Goal: Transaction & Acquisition: Purchase product/service

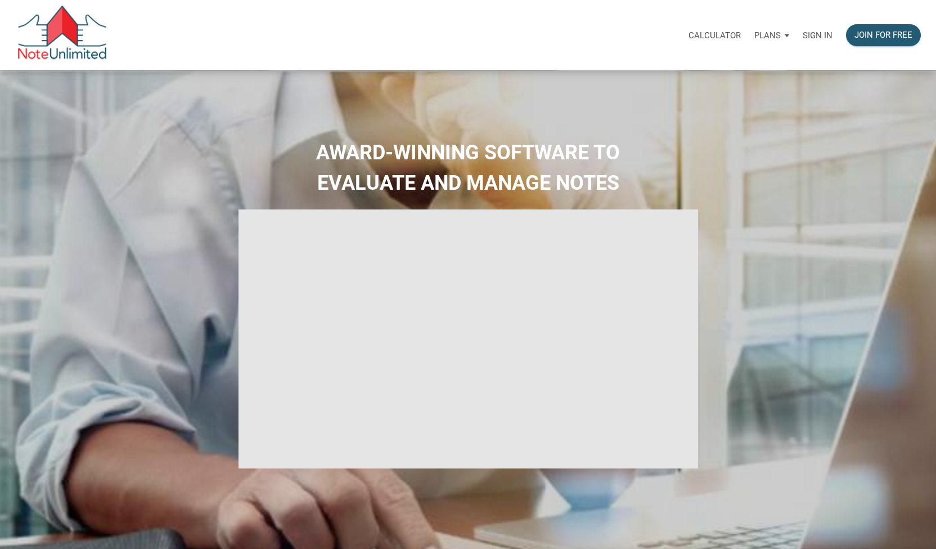
select select
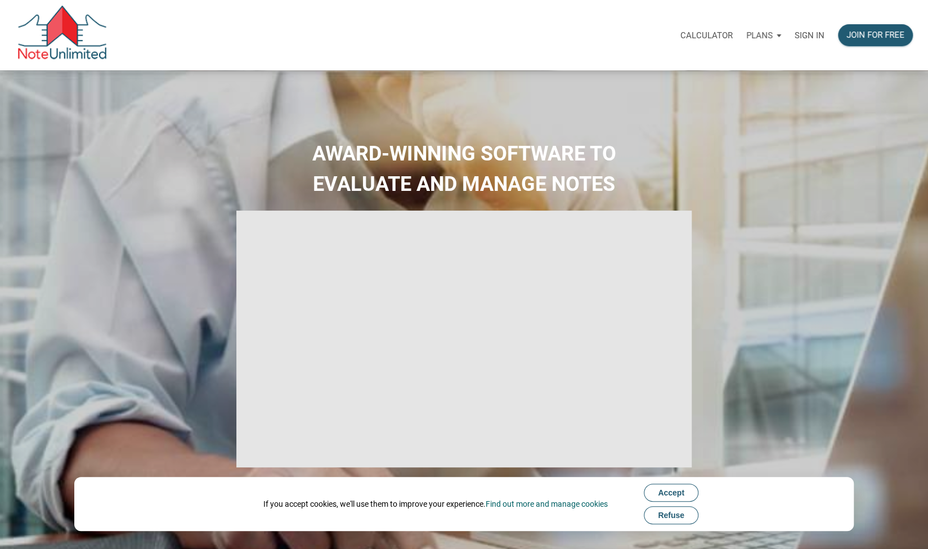
type input "Introduction to new features"
select select
click at [805, 35] on p "Sign in" at bounding box center [810, 35] width 30 height 10
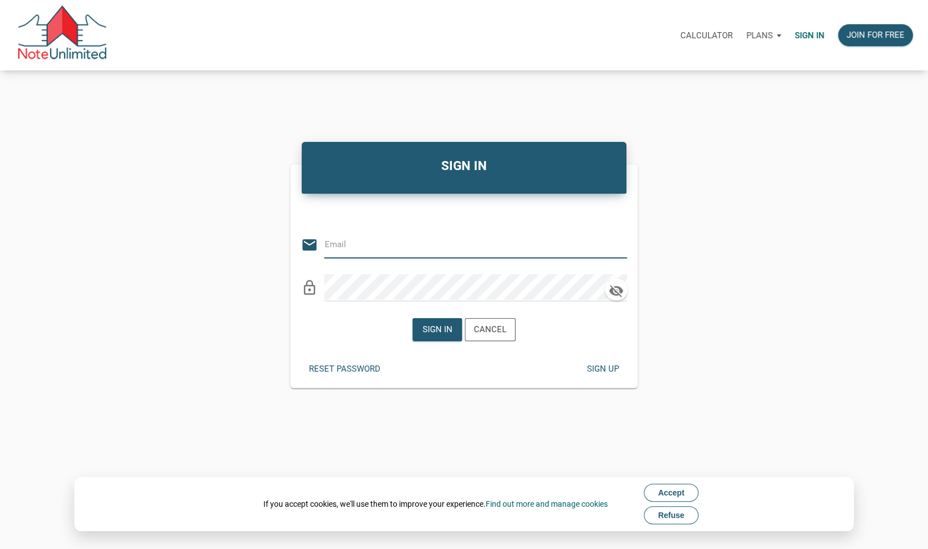
type input "JohnPaul@PachecoRei.com"
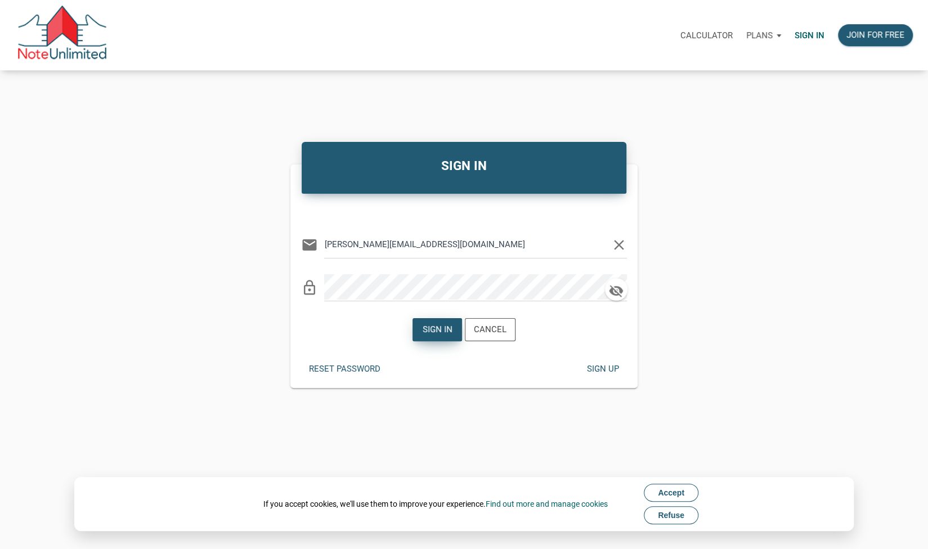
click at [424, 335] on div "Sign in" at bounding box center [438, 329] width 30 height 13
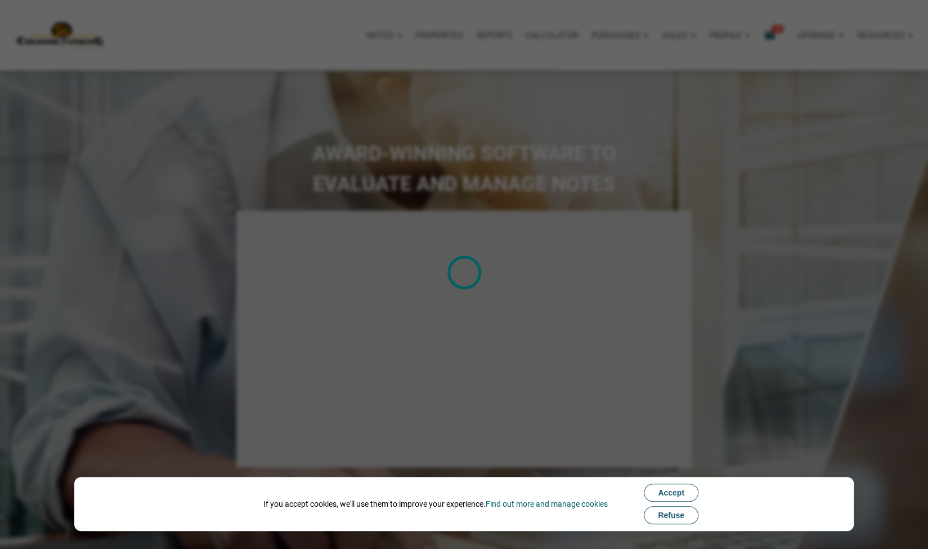
type input "Introduction to new features"
select select
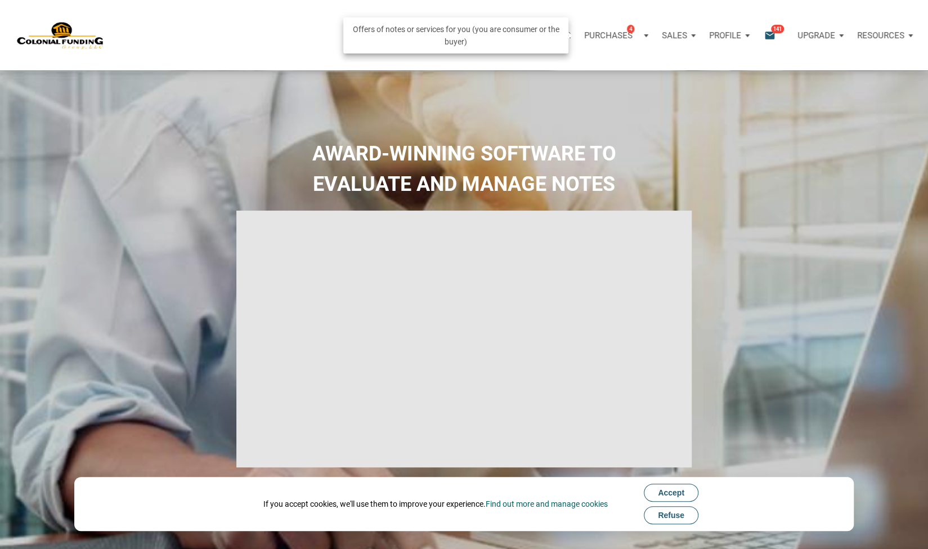
click at [610, 40] on div "Purchases 4" at bounding box center [612, 35] width 56 height 13
click at [604, 61] on link "Note Offers 4" at bounding box center [598, 65] width 107 height 23
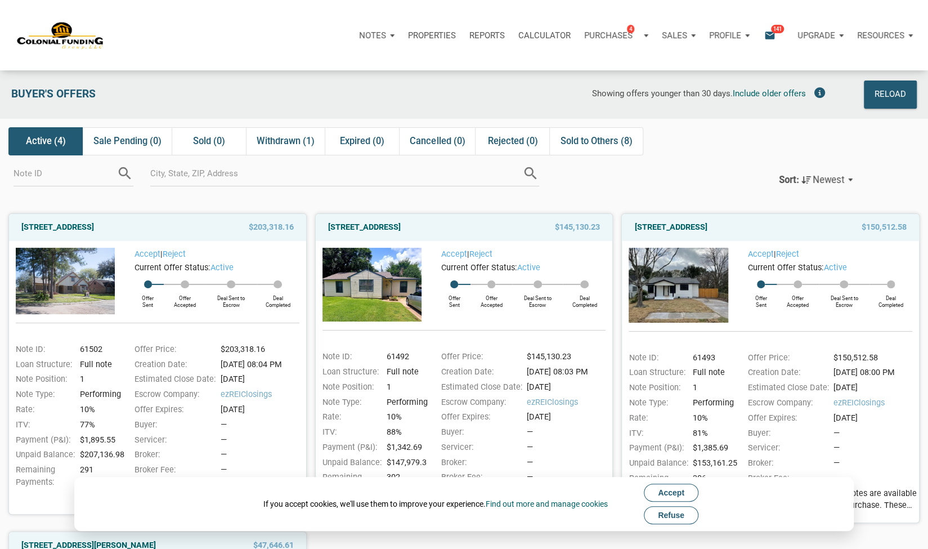
click at [728, 34] on p "Profile" at bounding box center [725, 35] width 32 height 10
click at [689, 64] on link "Settings" at bounding box center [699, 65] width 107 height 23
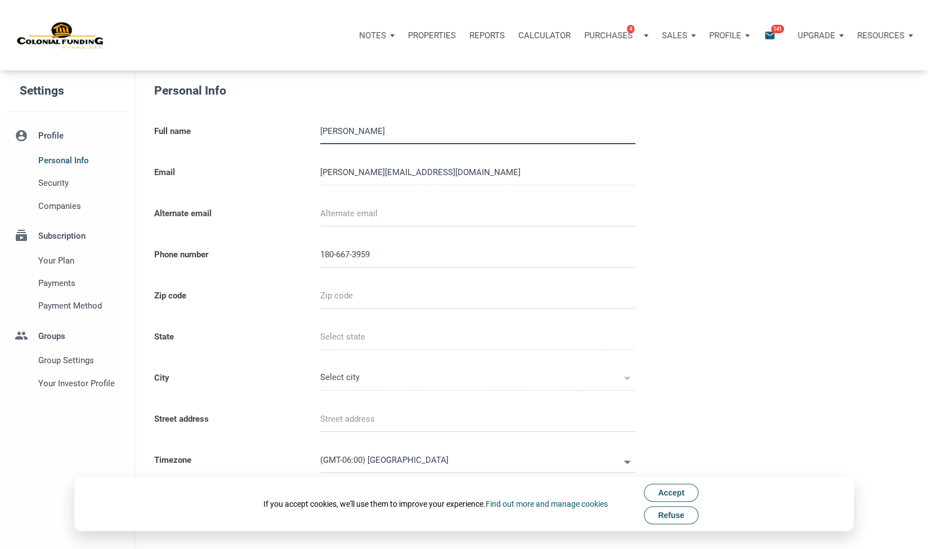
select select
type input "18066739599"
select select
click at [332, 214] on input "email" at bounding box center [477, 213] width 315 height 25
type input "thedjwcc@hotmail.com"
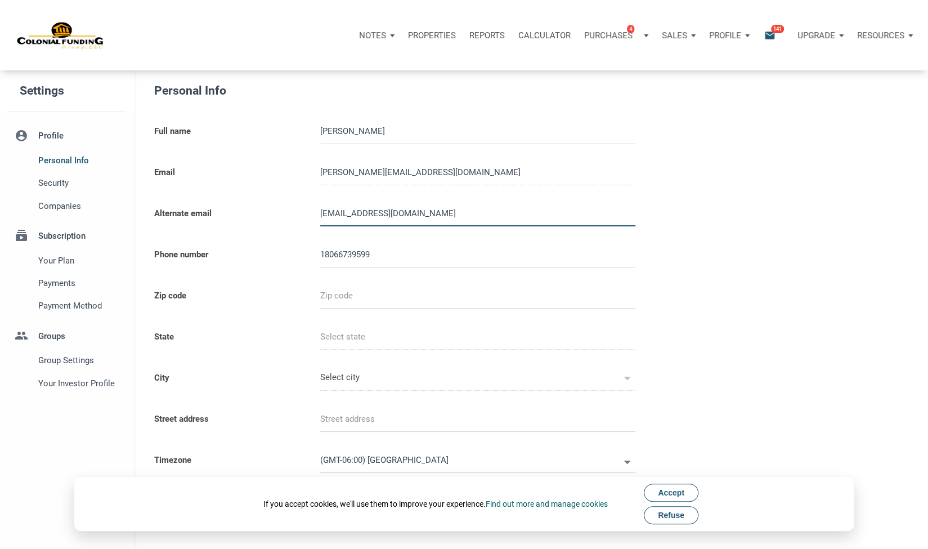
select select
click at [460, 294] on input "text" at bounding box center [477, 295] width 315 height 25
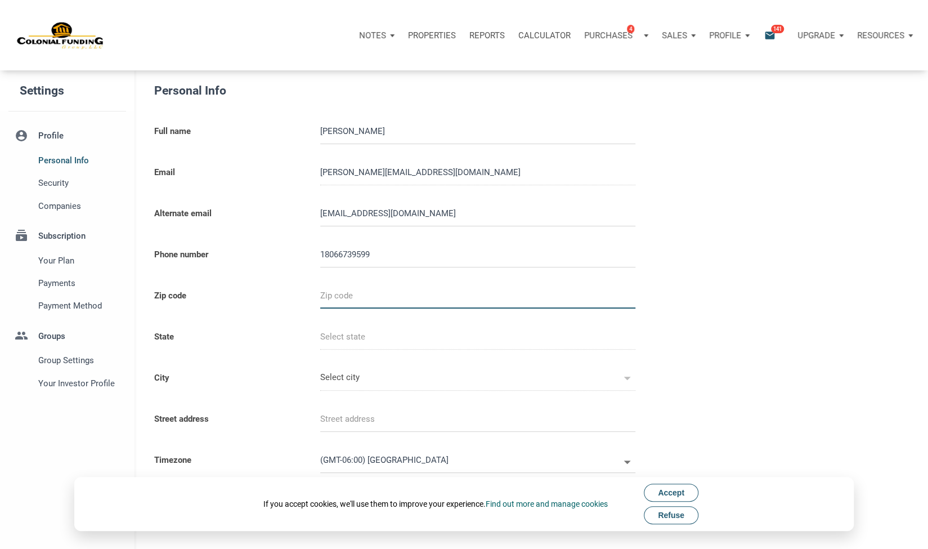
type input "7"
select select
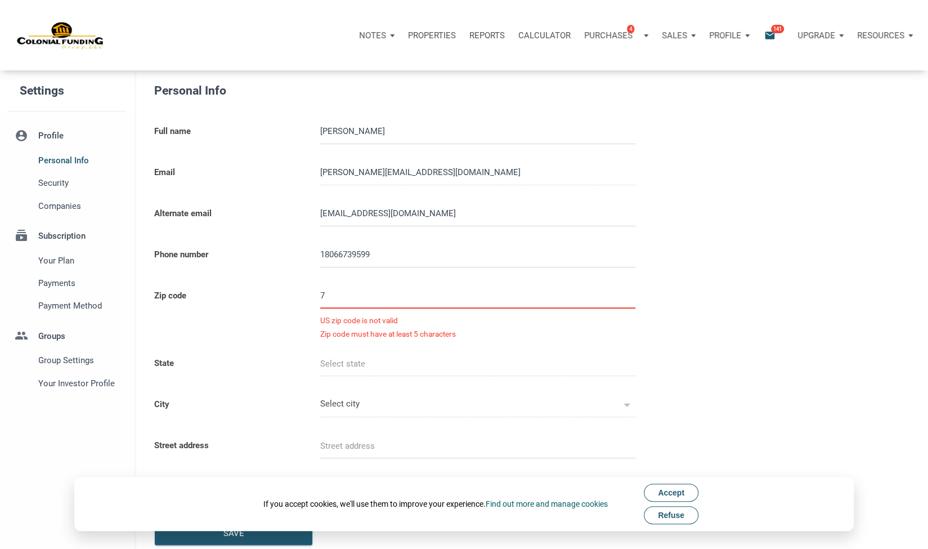
type input "79"
select select
type input "791"
select select
type input "7910"
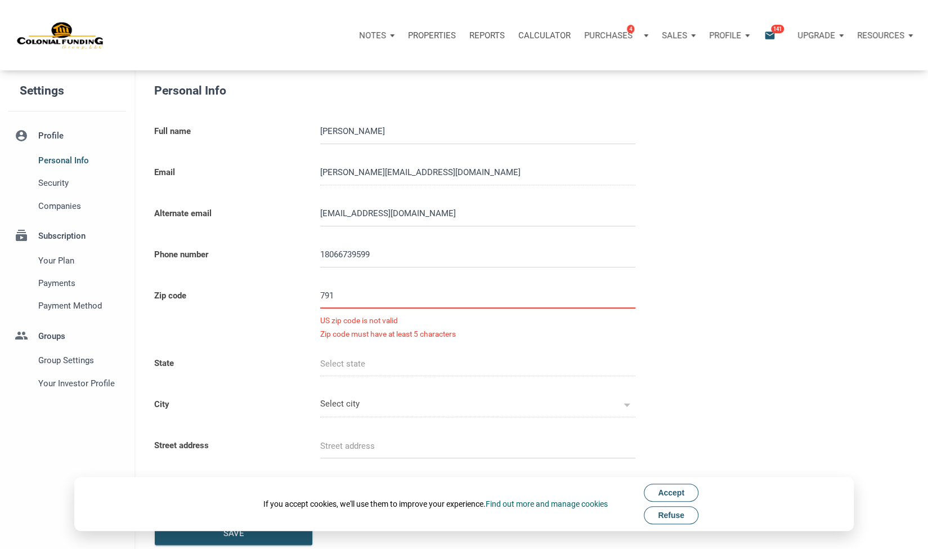
select select
type input "79106"
select select
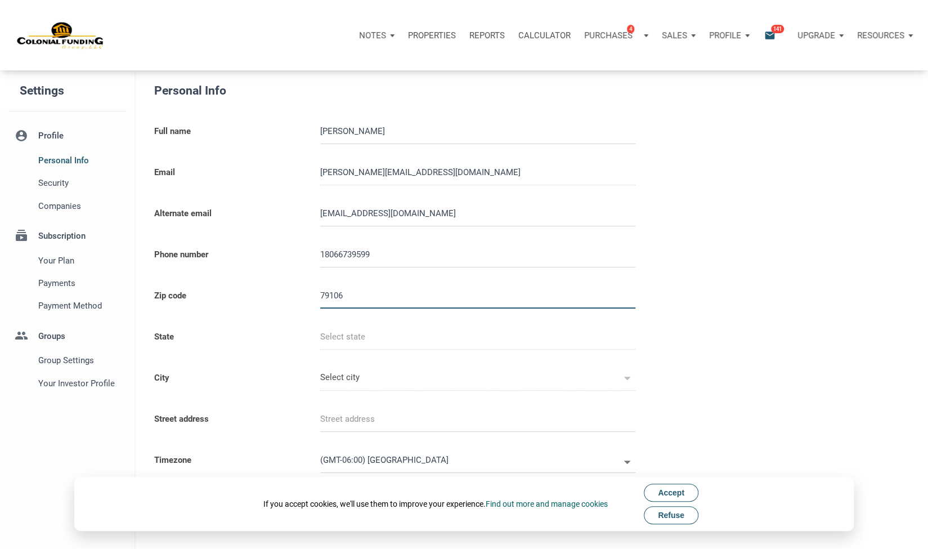
type input "[GEOGRAPHIC_DATA]"
type input "AMARILLO"
select select
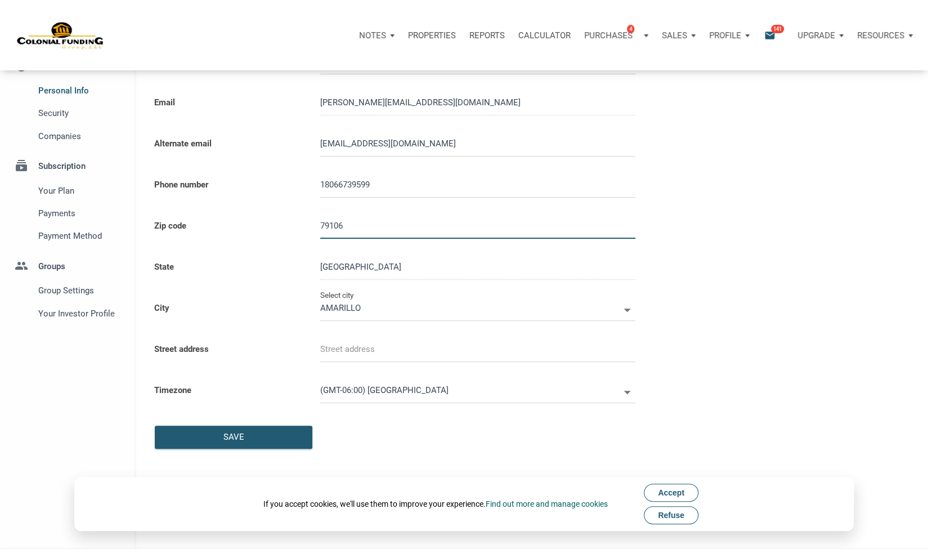
scroll to position [113, 0]
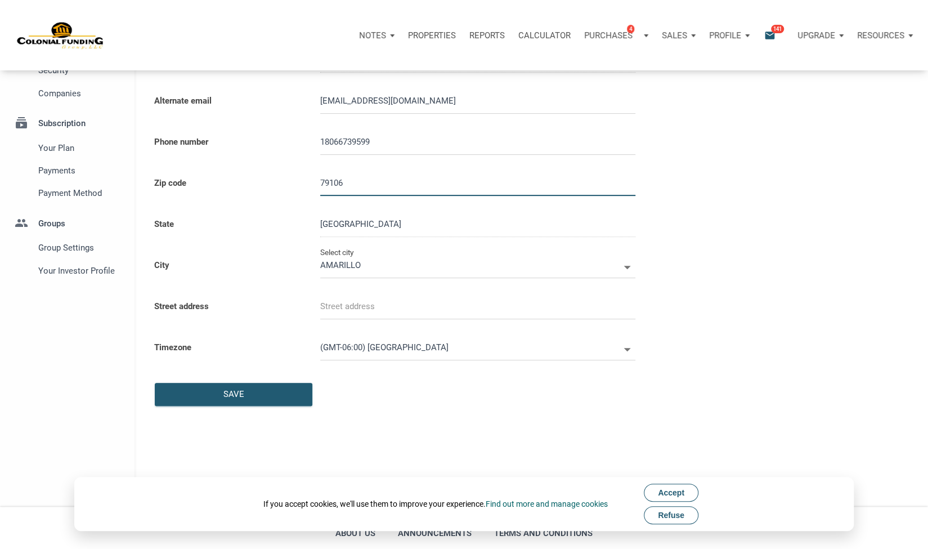
type input "79106"
click at [461, 300] on input "text" at bounding box center [477, 306] width 315 height 25
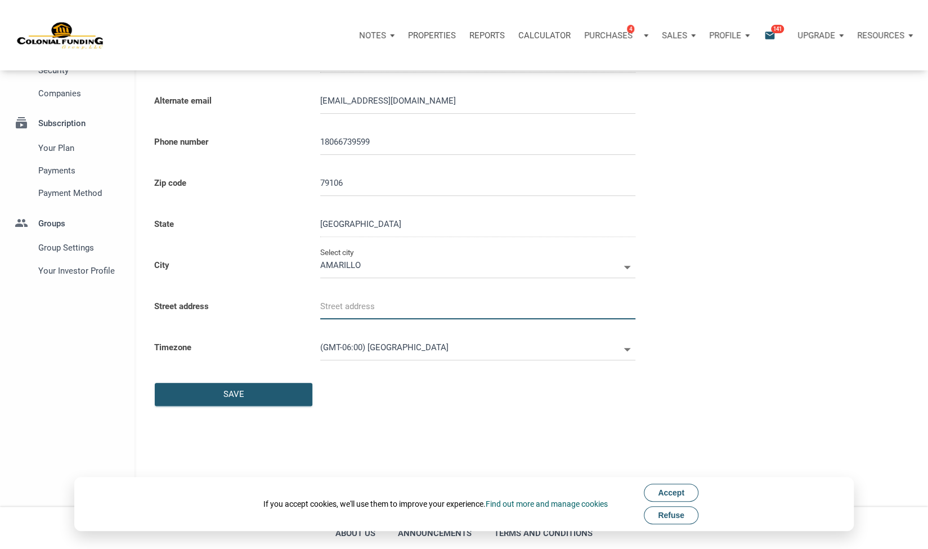
select select
type input "5"
select select
type input "55"
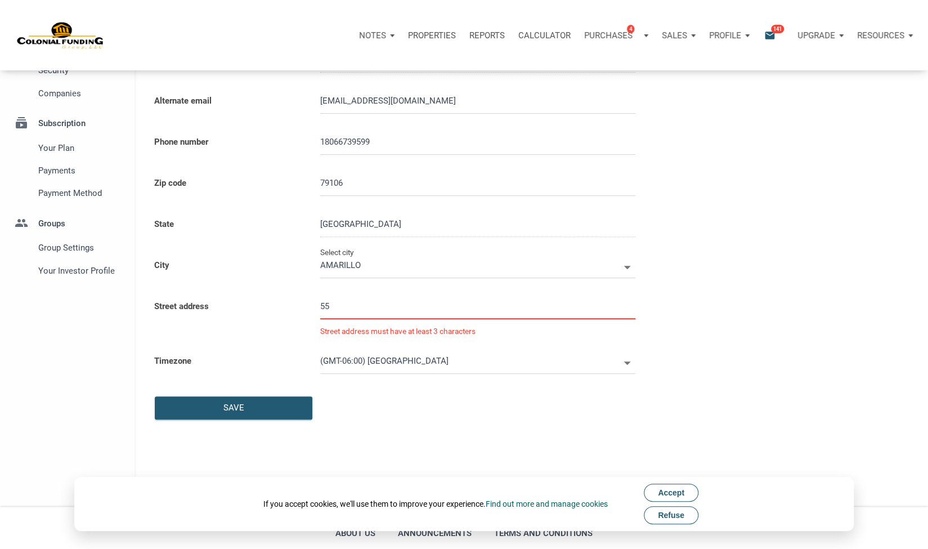
select select
type input "550"
select select
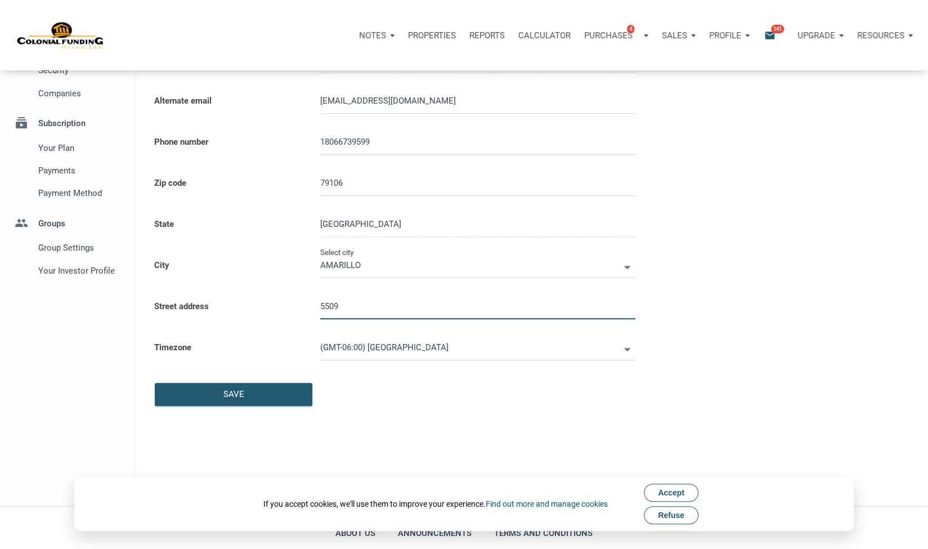
type input "5509"
select select
type input "5509 B"
select select
type input "5509 Br"
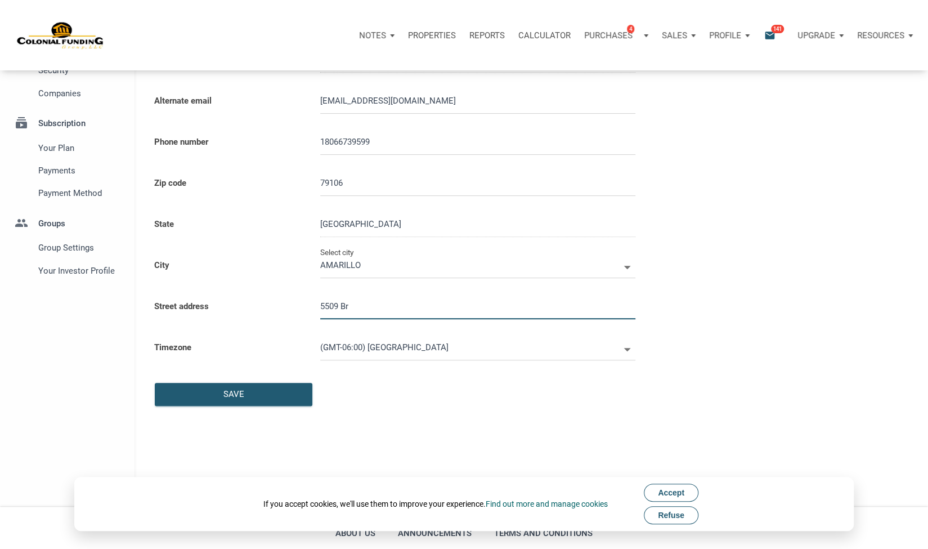
select select
type input "5509 Bri"
select select
type input "5509 Brin"
select select
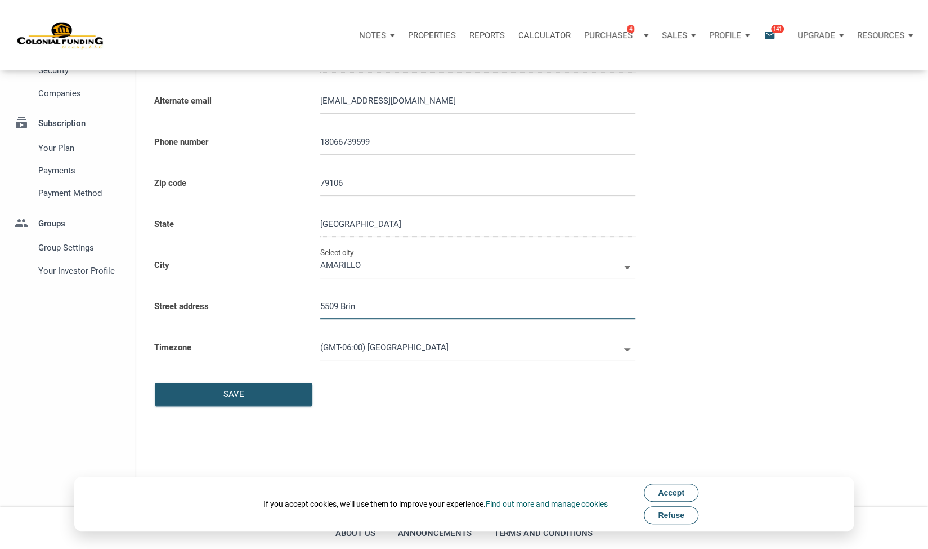
type input "5509 Brink"
select select
type input "5509 Brinkm"
select select
type input "5509 Brinkman"
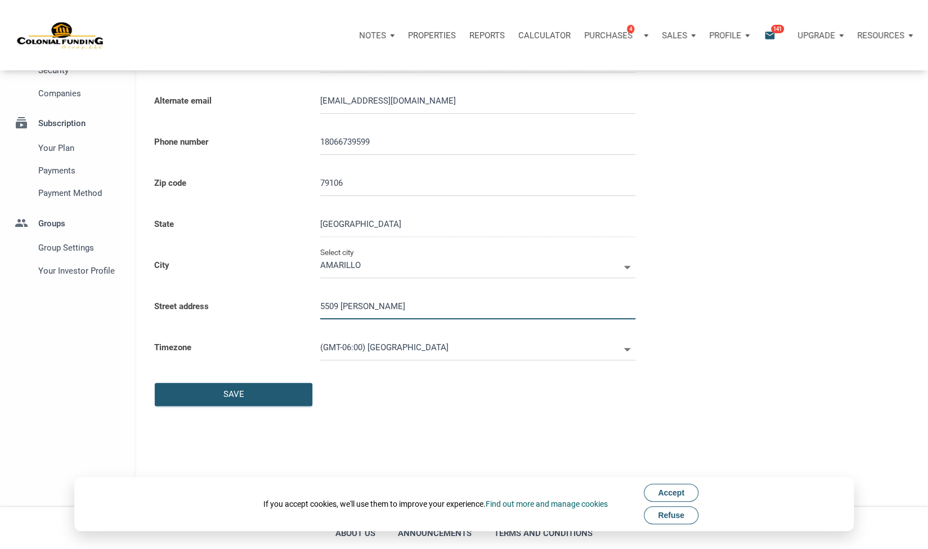
select select
type input "5509 Brinkman"
select select
type input "5509 Brinkman D"
select select
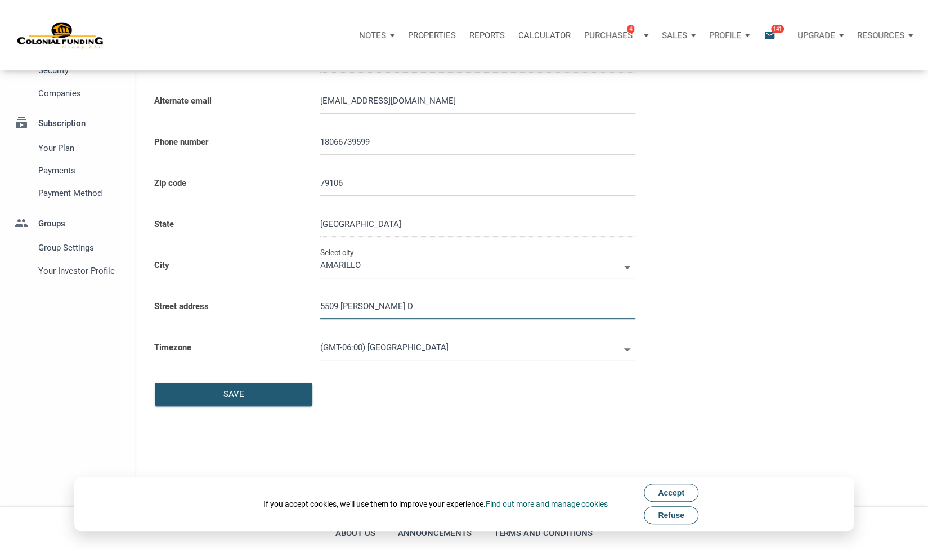
type input "5509 Brinkman Dr"
select select
type input "5509 Brinkman Dr,"
select select
type input "5509 Brinkman Dr, A"
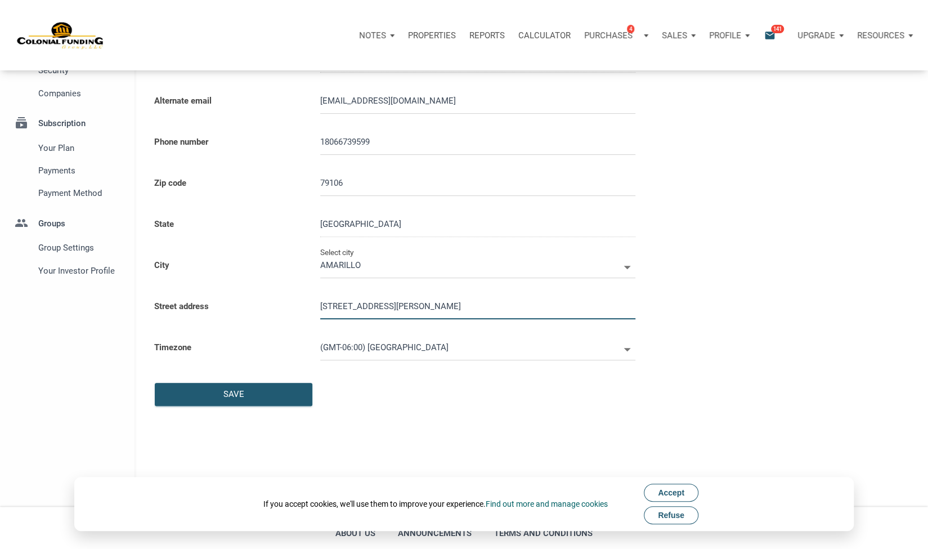
select select
type input "5509 Brinkman Dr, Am"
select select
type input "5509 Brinkman Dr, Ama"
select select
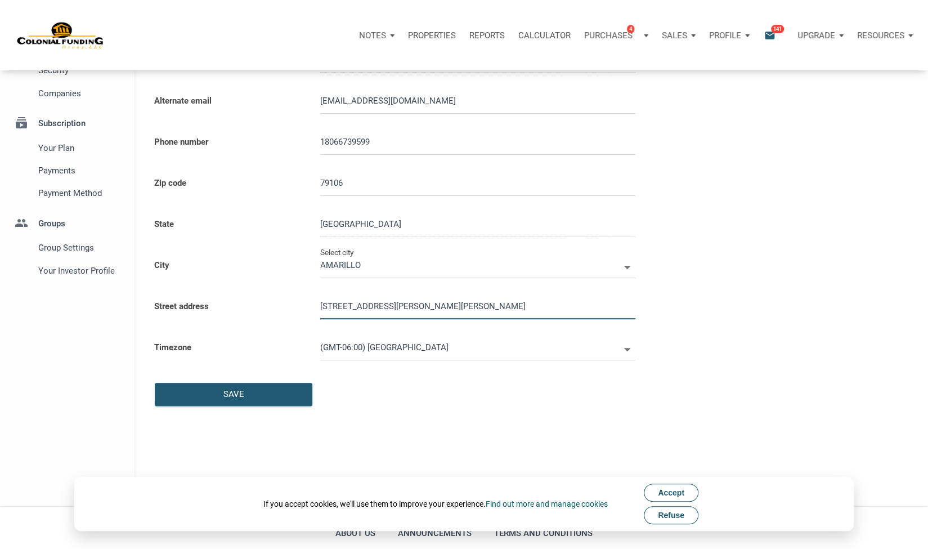
type input "5509 Brinkman Dr, Am"
select select
type input "5509 Brinkman Dr, A"
select select
type input "5509 Brinkman Dr,"
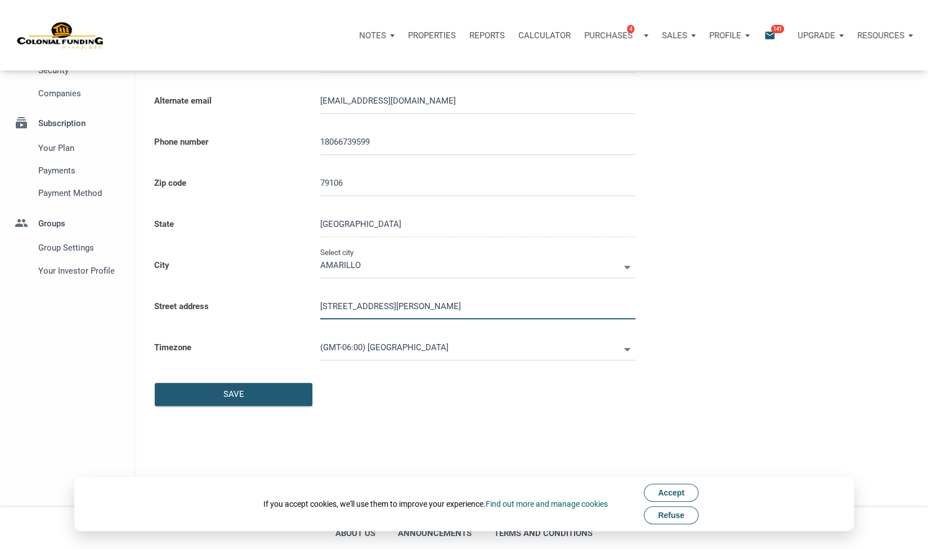
select select
type input "5509 Brinkman Dr"
click at [243, 393] on div "Save" at bounding box center [233, 394] width 21 height 13
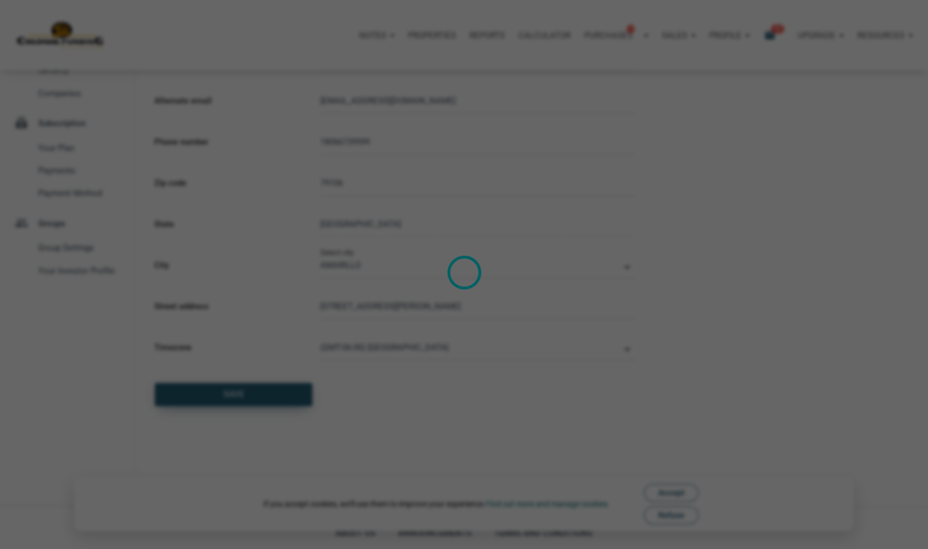
select select
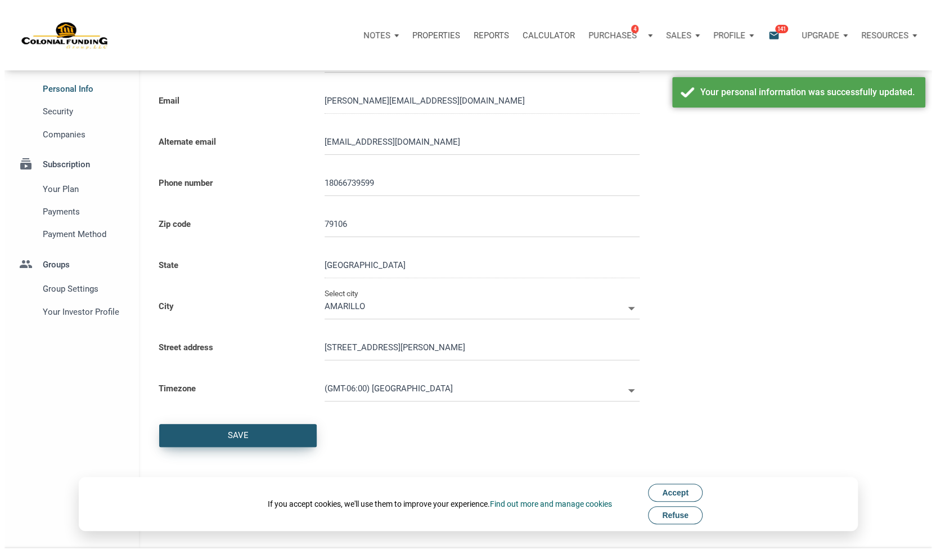
scroll to position [0, 0]
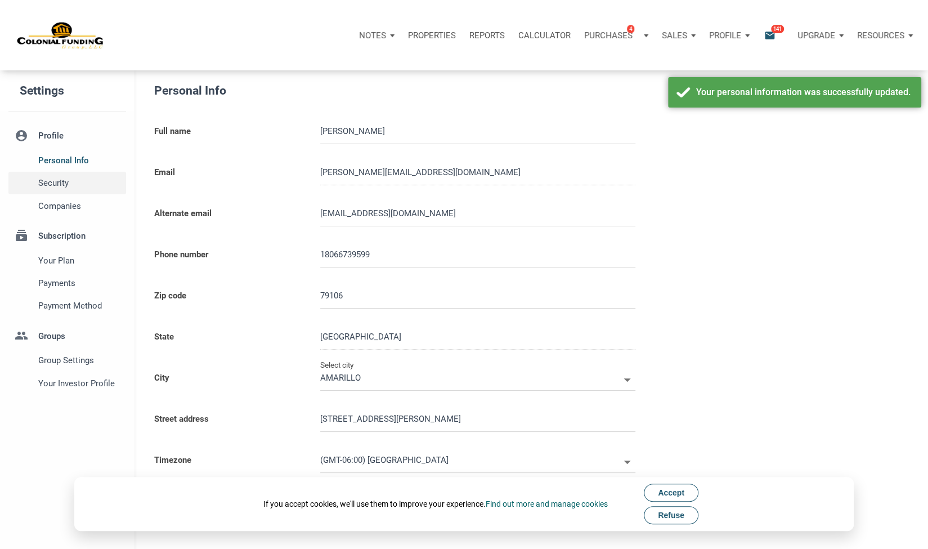
click at [56, 185] on span "Security" at bounding box center [79, 183] width 83 height 14
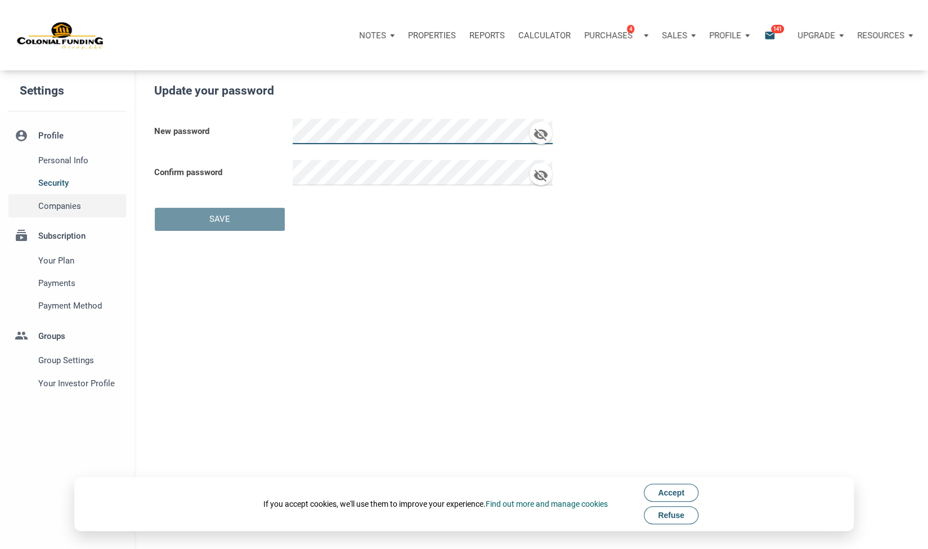
click at [63, 217] on div "Companies" at bounding box center [80, 205] width 92 height 23
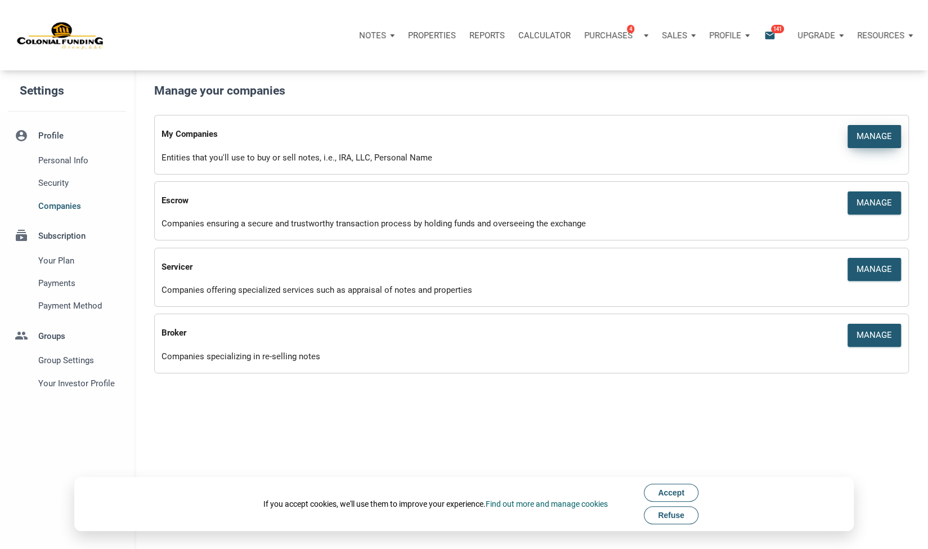
click at [869, 135] on div "Manage" at bounding box center [873, 136] width 35 height 13
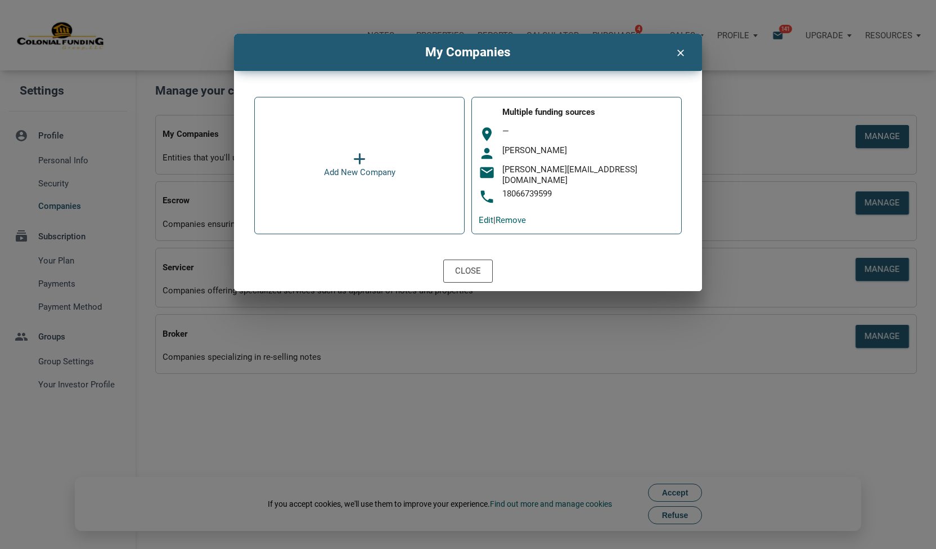
click at [365, 144] on div "Add New Company" at bounding box center [359, 165] width 210 height 137
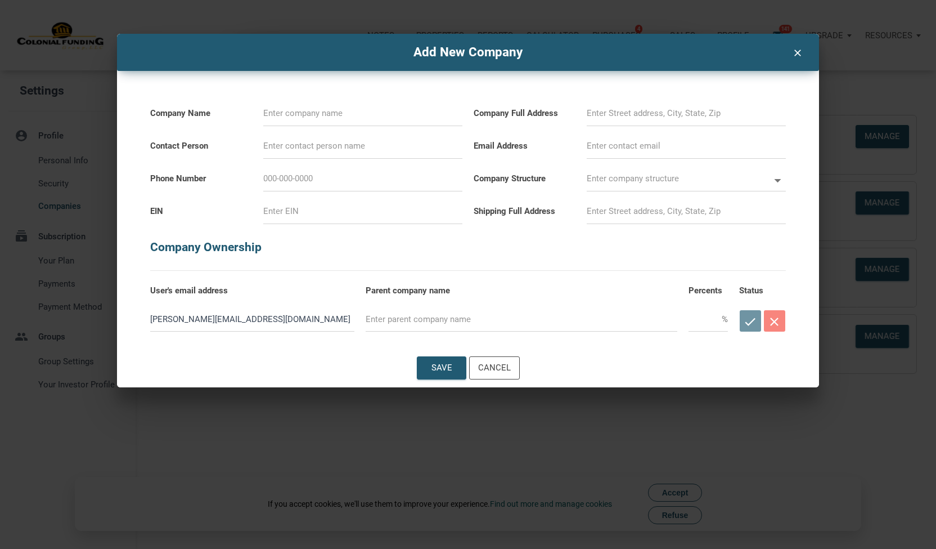
click at [348, 116] on input at bounding box center [362, 113] width 199 height 25
type input "Pacheco Investments LLC"
type input "JohnPaul Pacheco"
type input "806-673-9599"
type input "5509 Brinkman Dr"
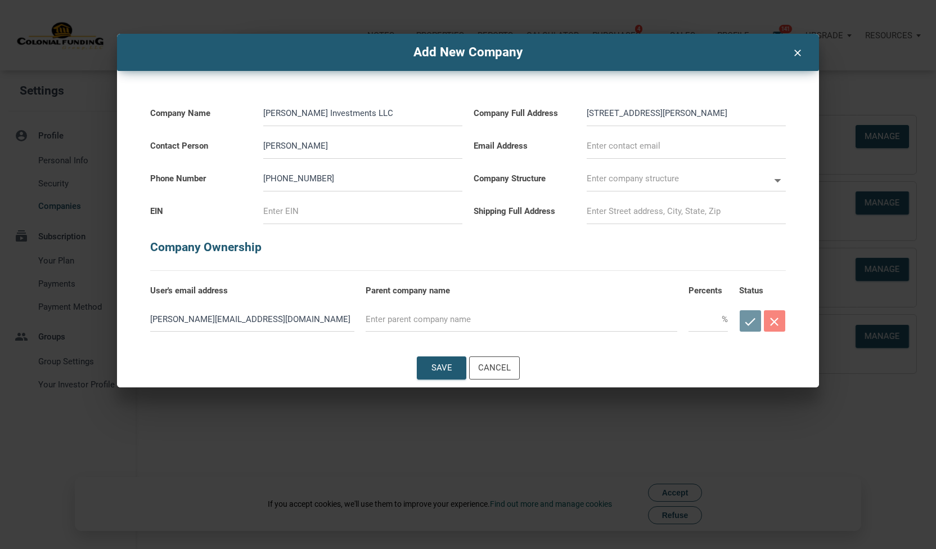
type input "johnpaul@pachecorei.com"
click at [688, 176] on input "text" at bounding box center [678, 178] width 183 height 25
select select
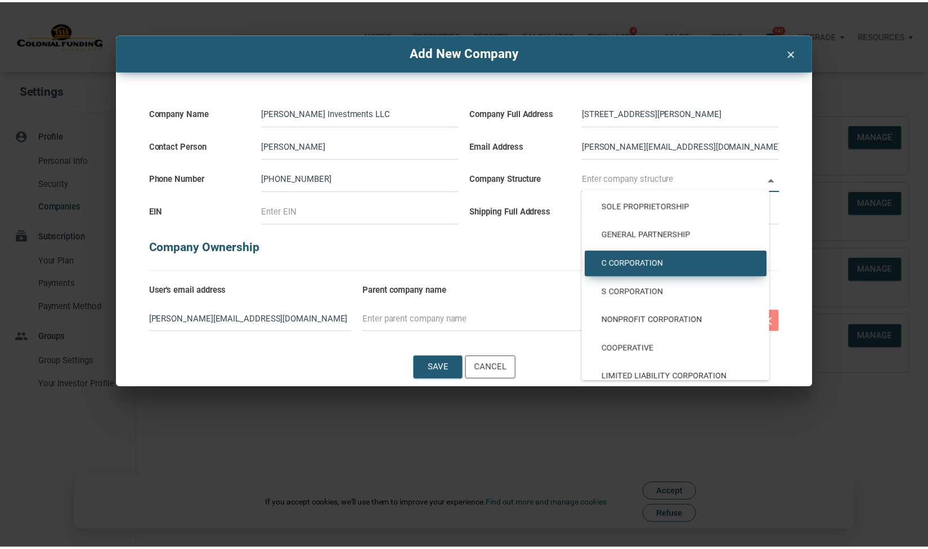
scroll to position [56, 0]
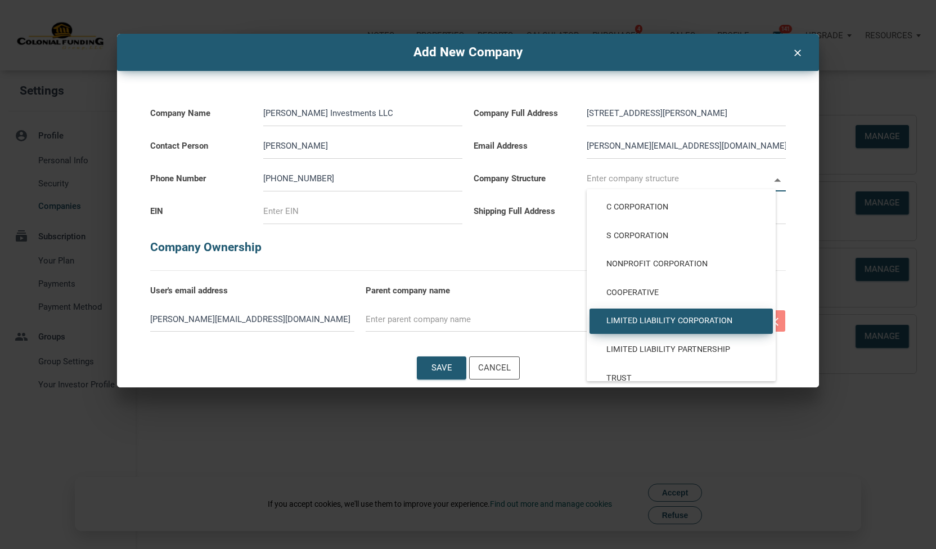
click at [672, 327] on div "Limited Liability Corporation" at bounding box center [681, 321] width 183 height 26
type input "Limited Liability Corporation"
type input "LLC"
select select
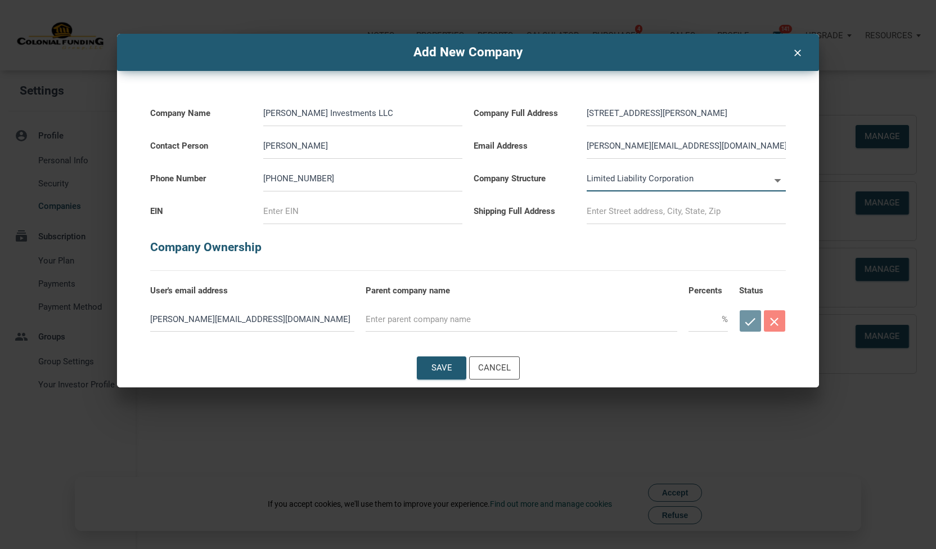
click at [650, 208] on input at bounding box center [686, 211] width 199 height 25
type input "5509 Brinkman Dr"
click at [684, 219] on input "5509 Brinkman Dr" at bounding box center [686, 211] width 199 height 25
select select
type input "5509 Brinkman Dr,"
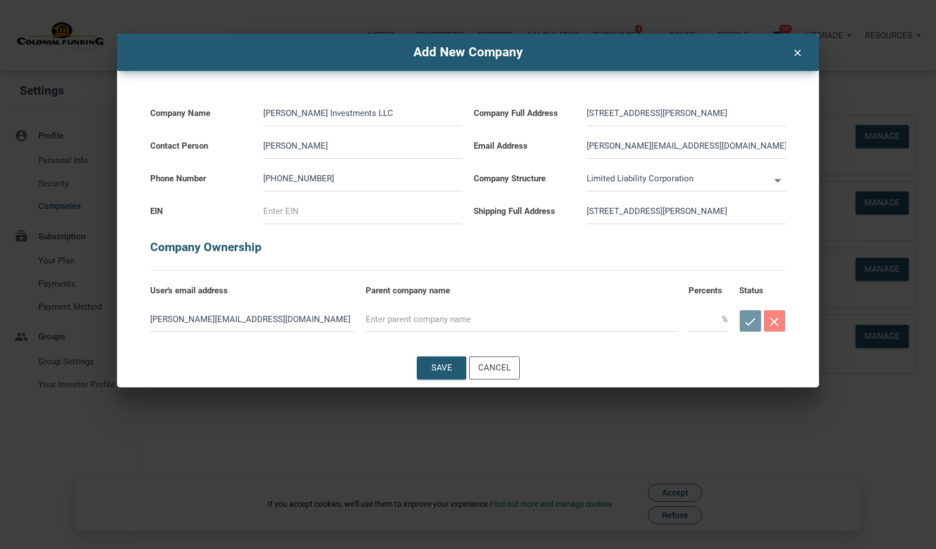
select select
type input "5509 Brinkman Dr,"
select select
type input "5509 Brinkman Dr, A"
select select
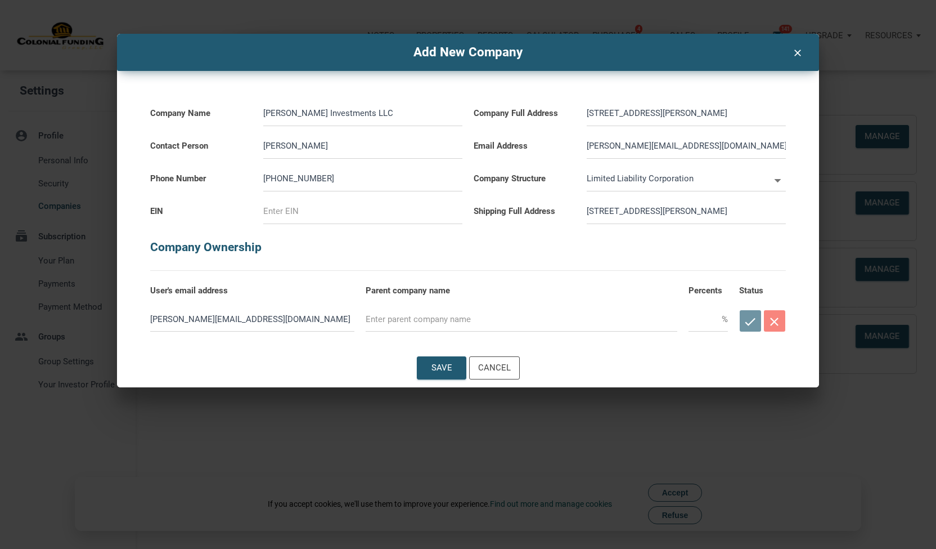
type input "5509 Brinkman Dr, Ama"
select select
type input "5509 Brinkman Dr, Amar"
select select
type input "5509 Brinkman Dr, Amari"
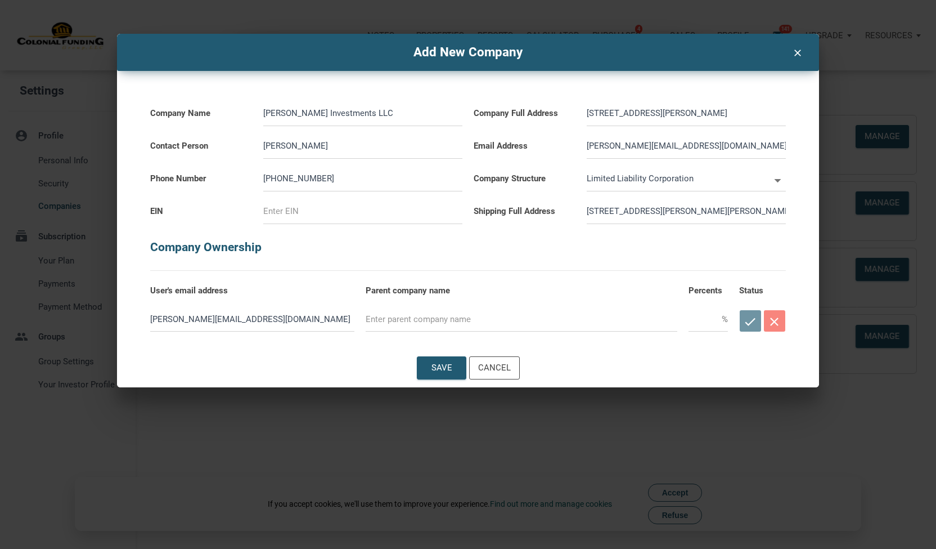
select select
type input "5509 Brinkman Dr, Amaril"
select select
type input "5509 Brinkman Dr, Amarill"
select select
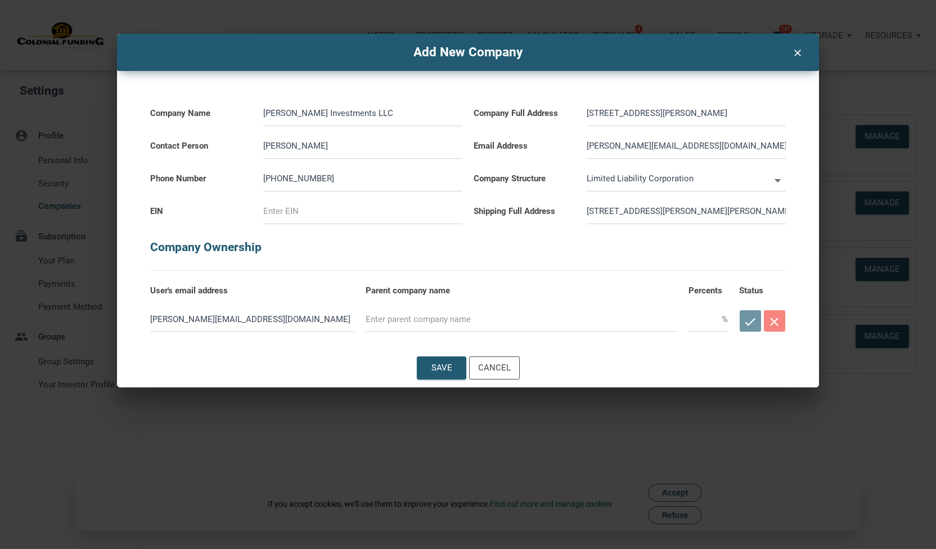
type input "5509 Brinkman Dr, Amarillo"
select select
type input "5509 Brinkman Dr, Amarillo,"
select select
type input "5509 Brinkman Dr, Amarillo,"
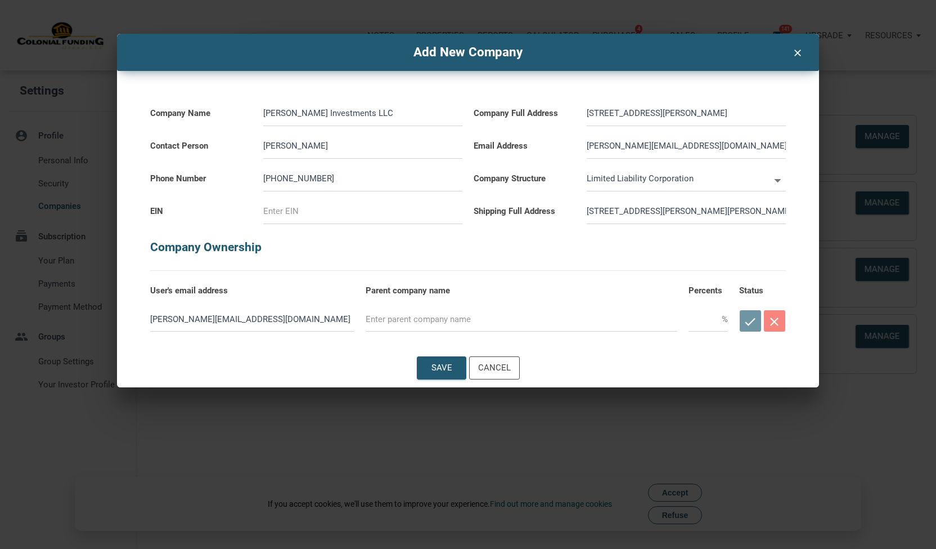
select select
type input "5509 Brinkman Dr, Amarillo, T"
select select
type input "5509 Brinkman Dr, Amarillo, TX"
select select
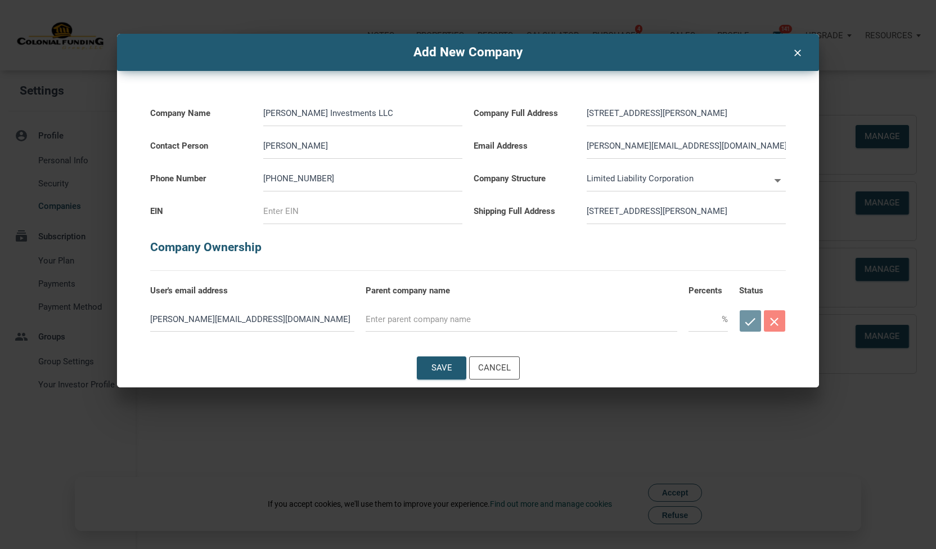
type input "5509 Brinkman Dr, Amarillo, TX"
select select
type input "5509 Brinkman Dr, Amarillo, TX 7"
select select
type input "5509 Brinkman Dr, Amarillo, TX 79"
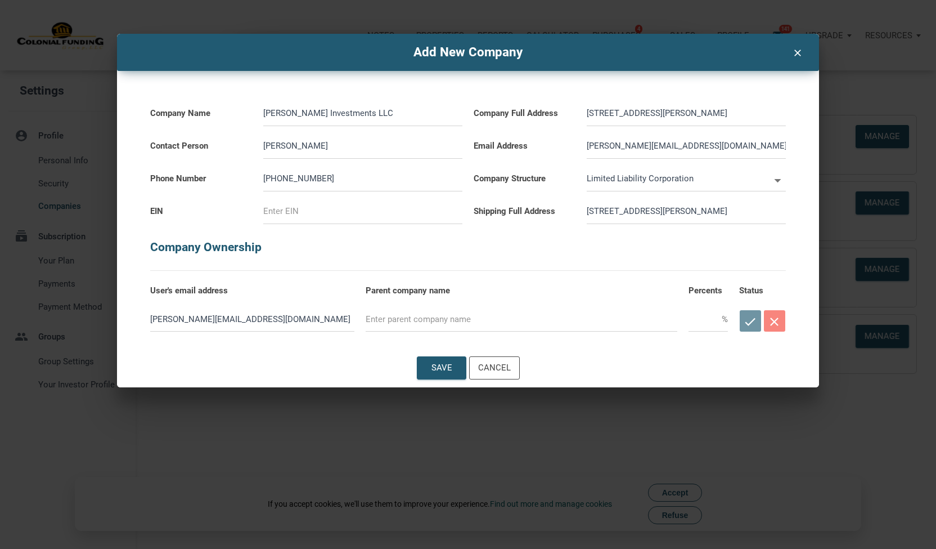
select select
type input "5509 Brinkman Dr, Amarillo, TX 791"
select select
type input "5509 Brinkman Dr, Amarillo, TX 7910"
select select
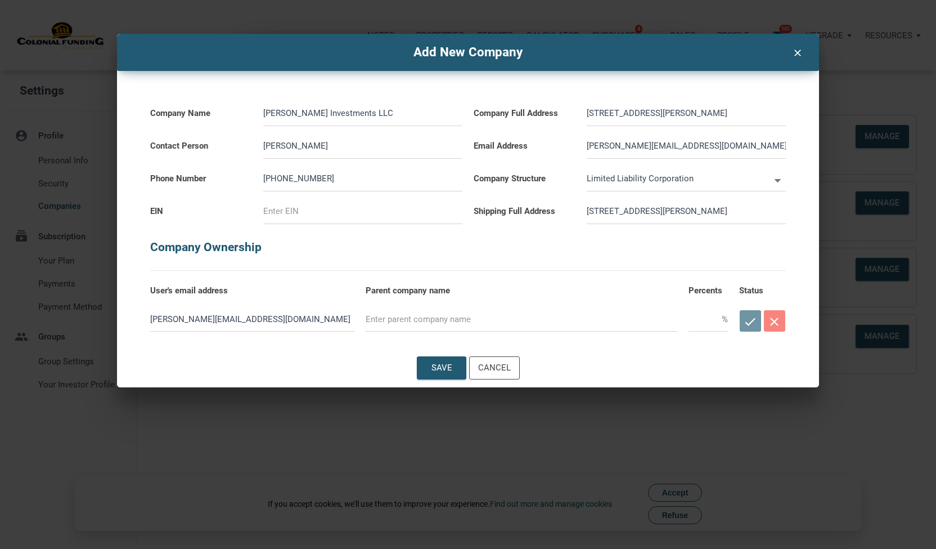
type input "5509 Brinkman Dr, Amarillo, TX 79106"
click at [222, 134] on label "Contact Person" at bounding box center [201, 140] width 102 height 28
click at [311, 214] on input at bounding box center [362, 211] width 199 height 25
paste input "82-3100225"
type input "82-3100225"
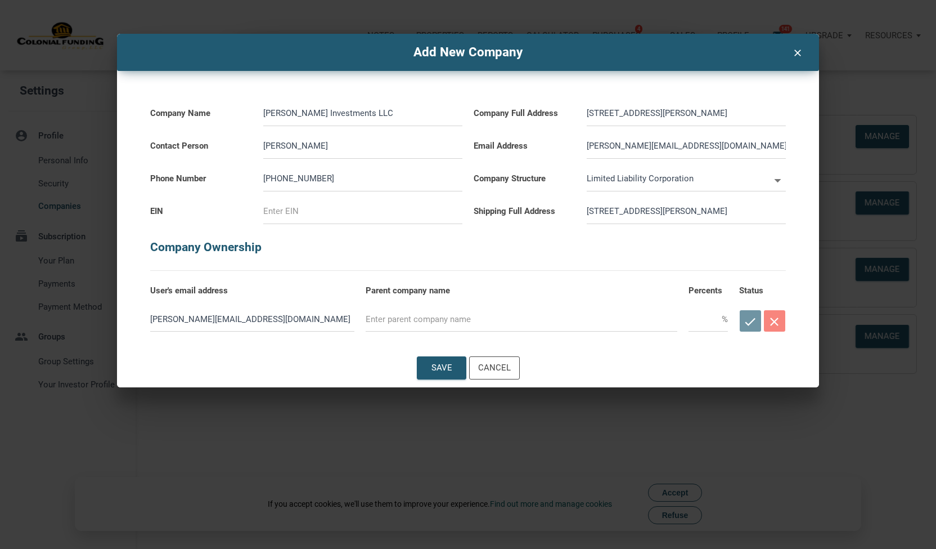
select select
type input "82-3100225"
click at [425, 366] on div "Save" at bounding box center [442, 368] width 48 height 22
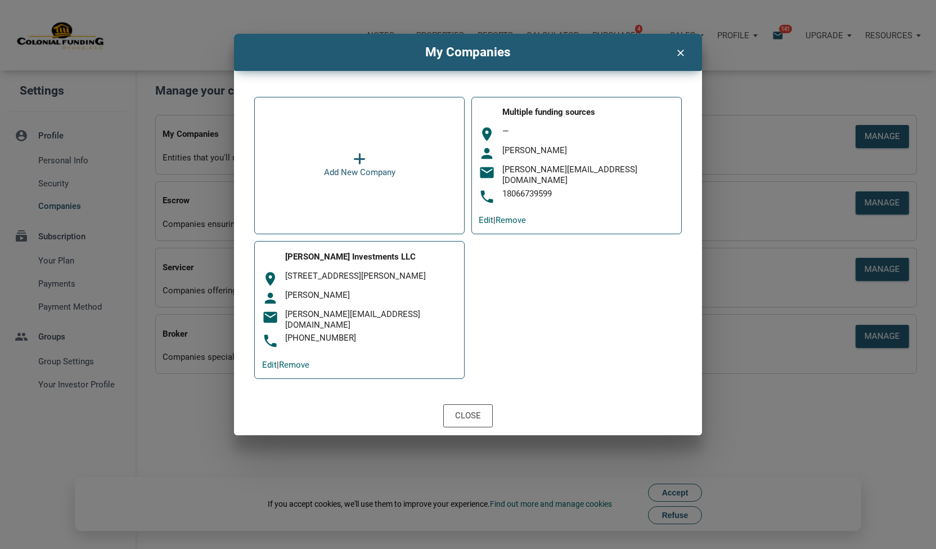
click at [357, 162] on icon at bounding box center [359, 159] width 12 height 14
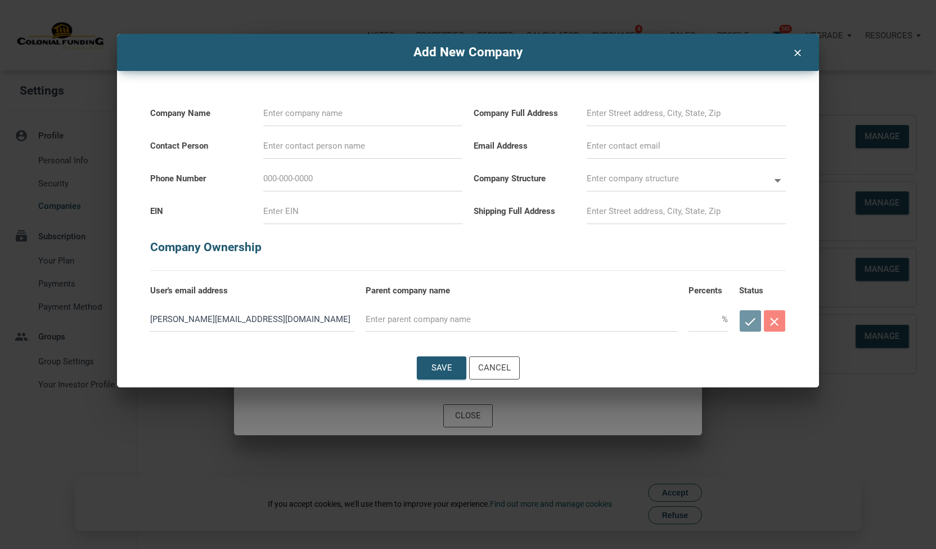
click at [360, 116] on input at bounding box center [362, 113] width 199 height 25
type input "H"
select select
type input "Ha"
select select
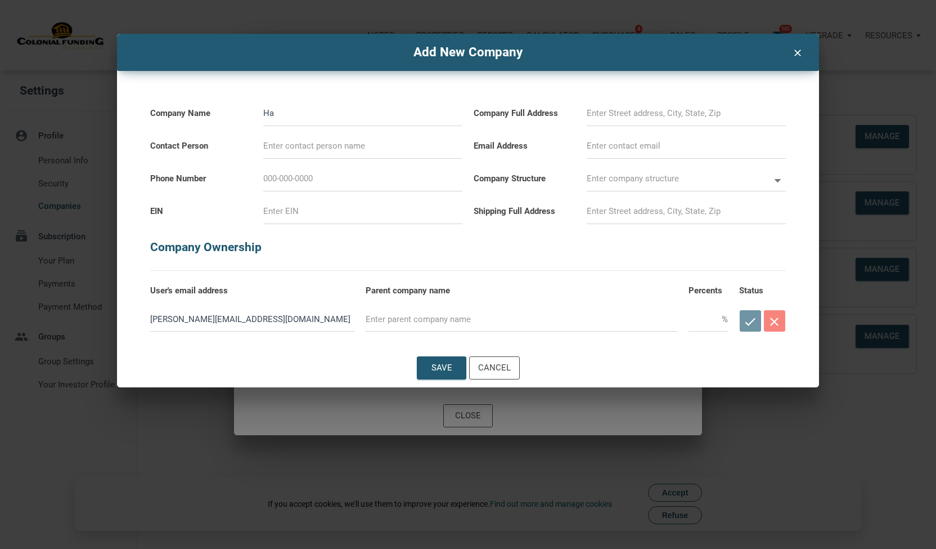
type input "Haa"
select select
type input "Haas"
select select
type input "Haas"
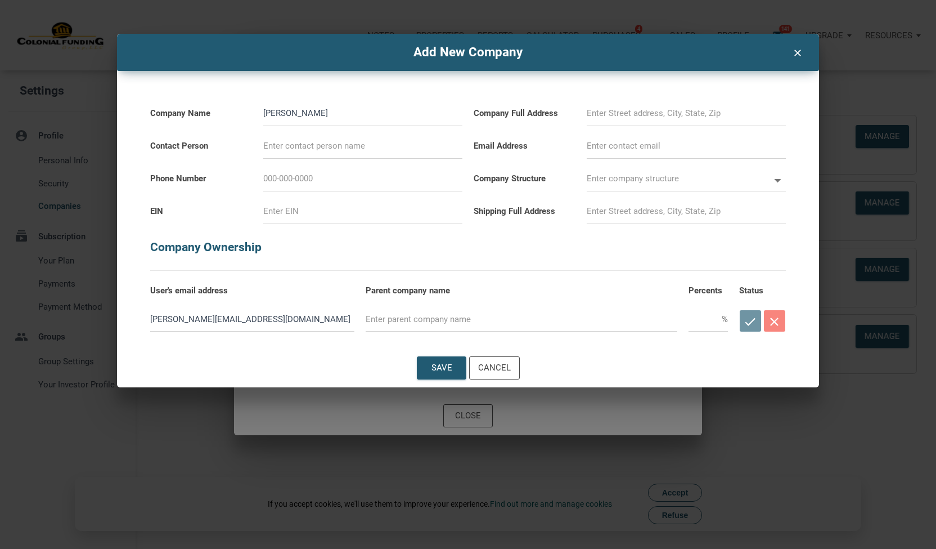
select select
type input "Haas E"
select select
type input "Haas En"
select select
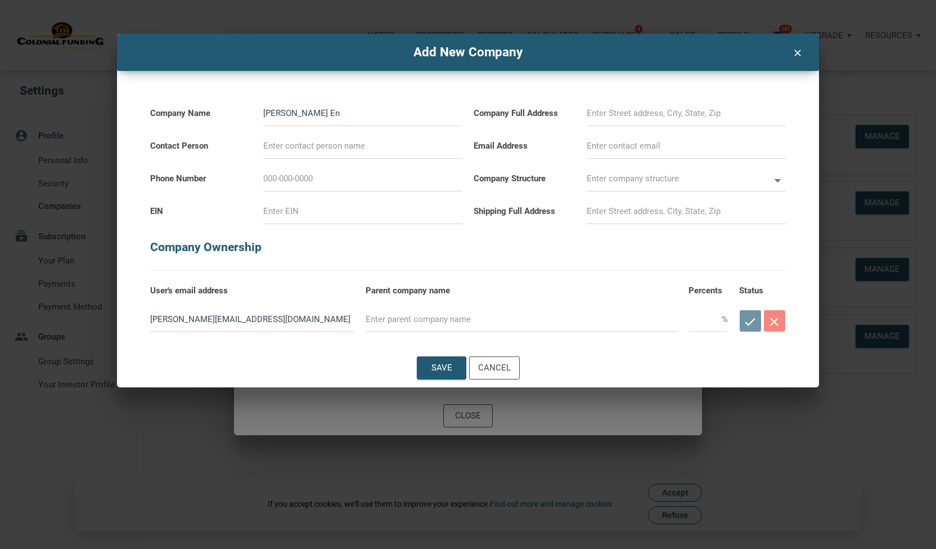
type input "Haas Ent"
select select
type input "Haas Ente"
select select
type input "Haas Enter"
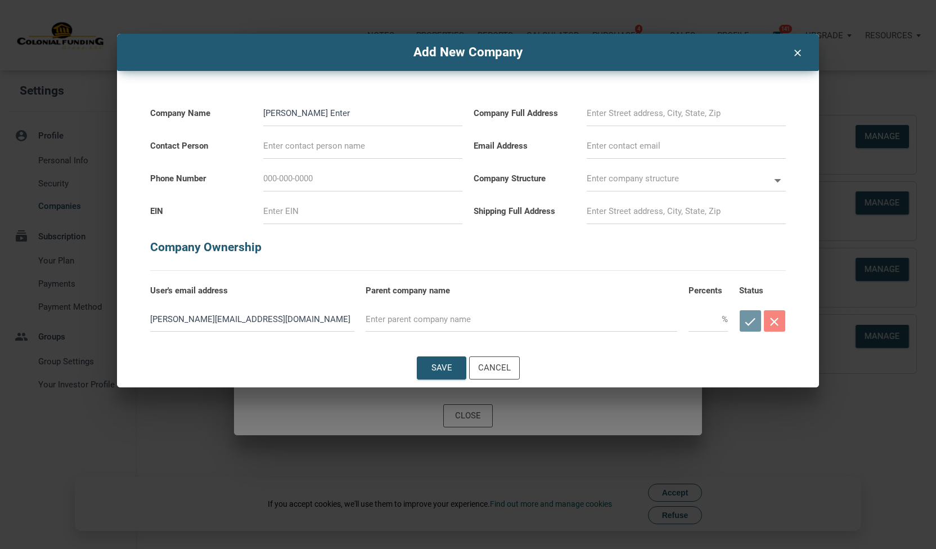
select select
type input "Haas Enterp"
select select
type input "Haas Enterpr"
select select
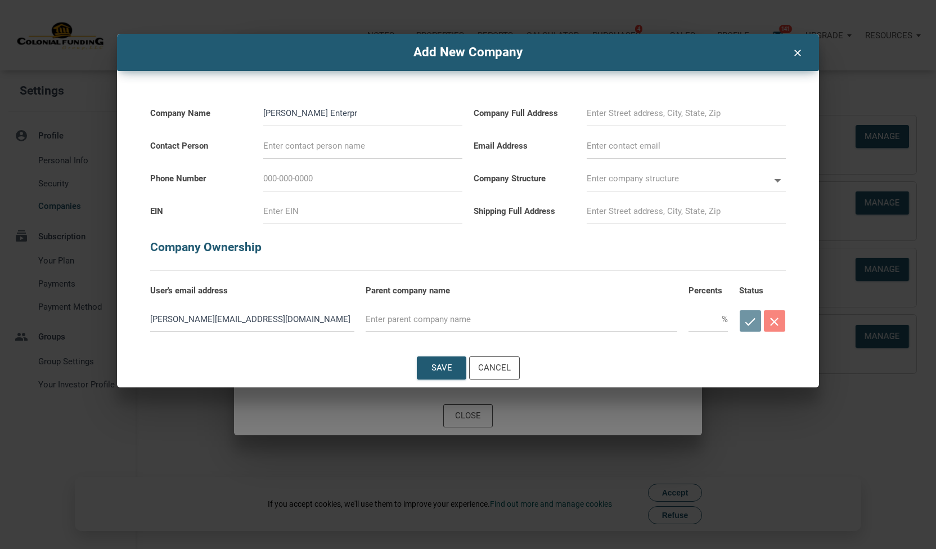
type input "Haas Enterpri"
select select
type input "Haas Enterpris"
select select
type input "Haas Enterprise"
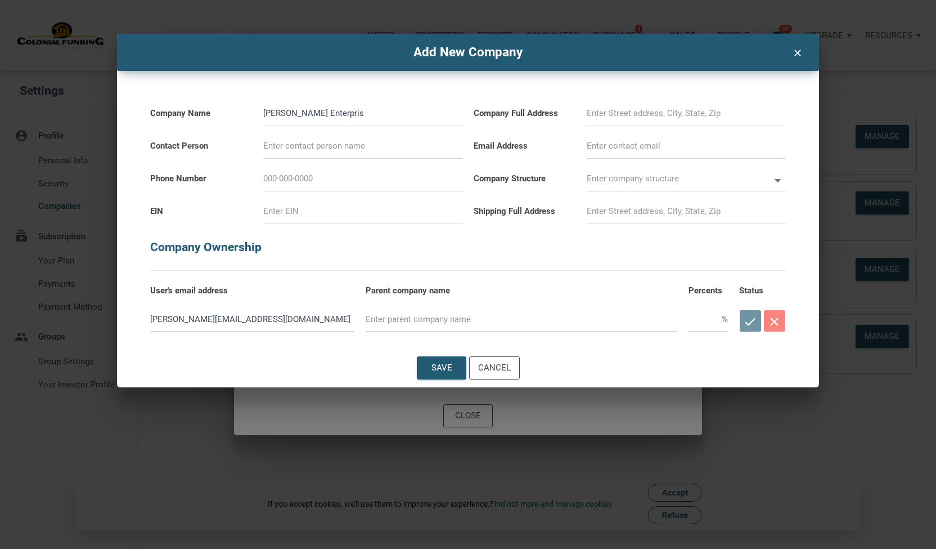
select select
type input "Haas Enterprises"
select select
type input "Haas Enterprises"
select select
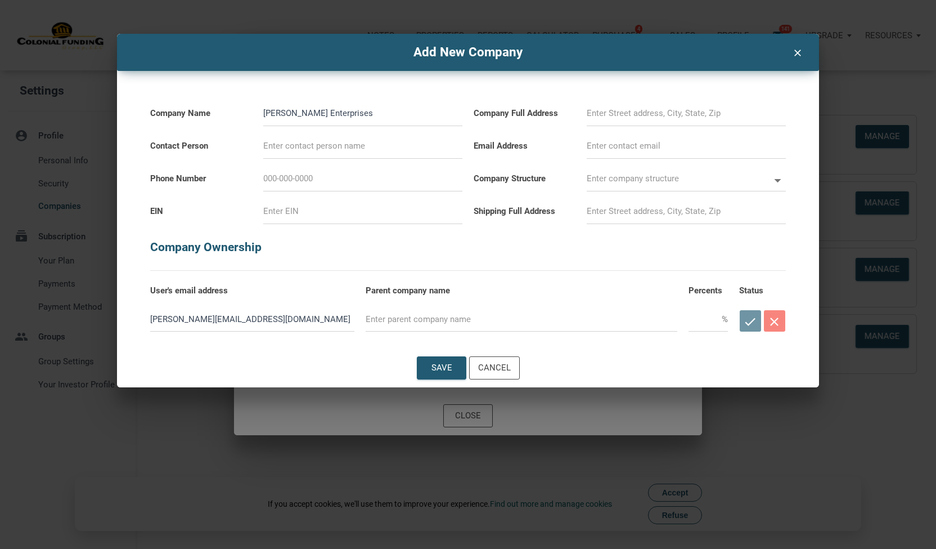
type input "Haas Enterprises I"
select select
type input "Haas Enterprises In"
select select
type input "Haas Enterprises Inc"
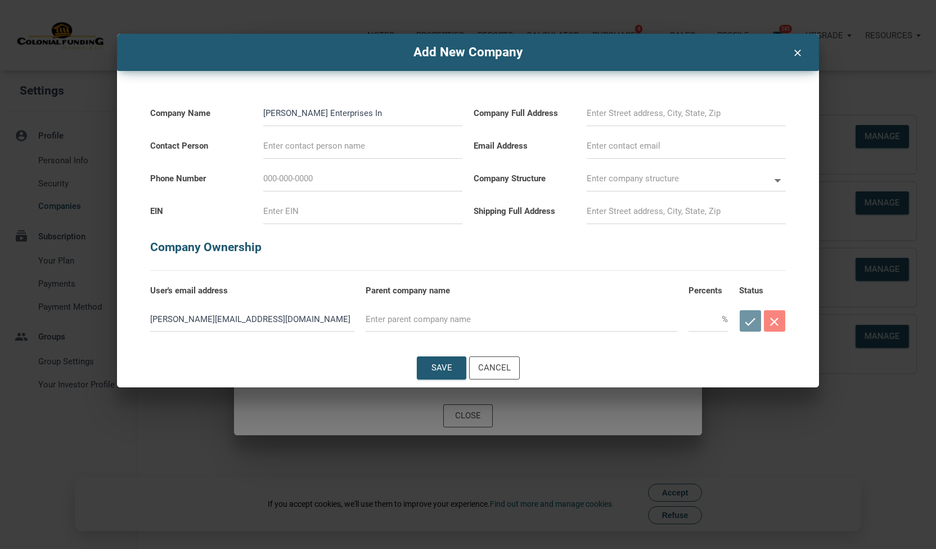
select select
type input "Haas Enterprises Inc."
select select
type input "Haas Enterprises Inc."
type input "J"
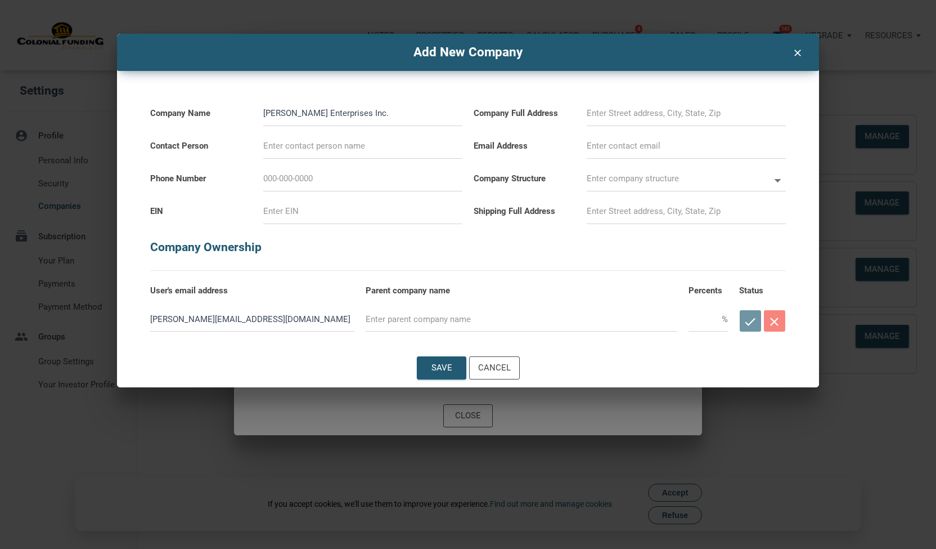
select select
type input "Jo"
select select
type input "Joh"
select select
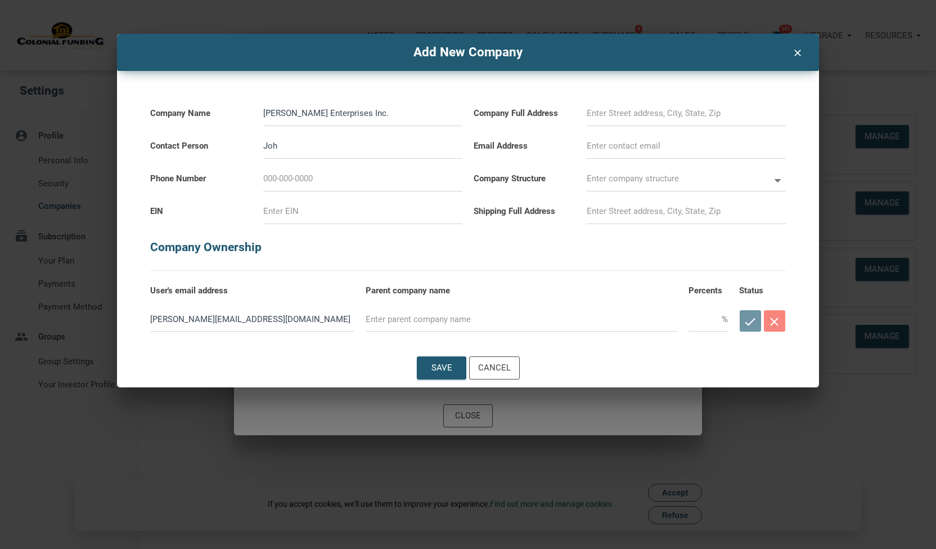
type input "John"
select select
type input "JohnP"
select select
type input "JohnPa"
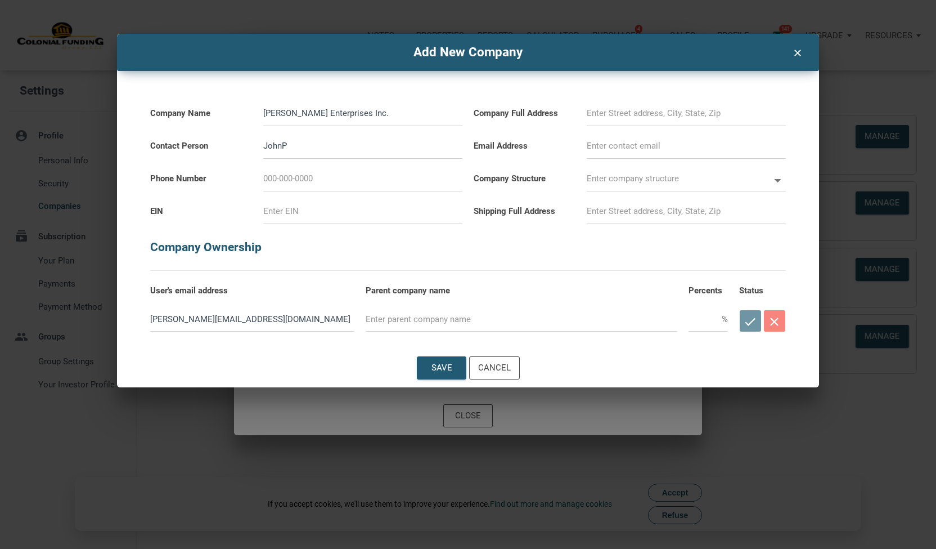
select select
type input "JohnPau"
select select
type input "JohnPaul"
select select
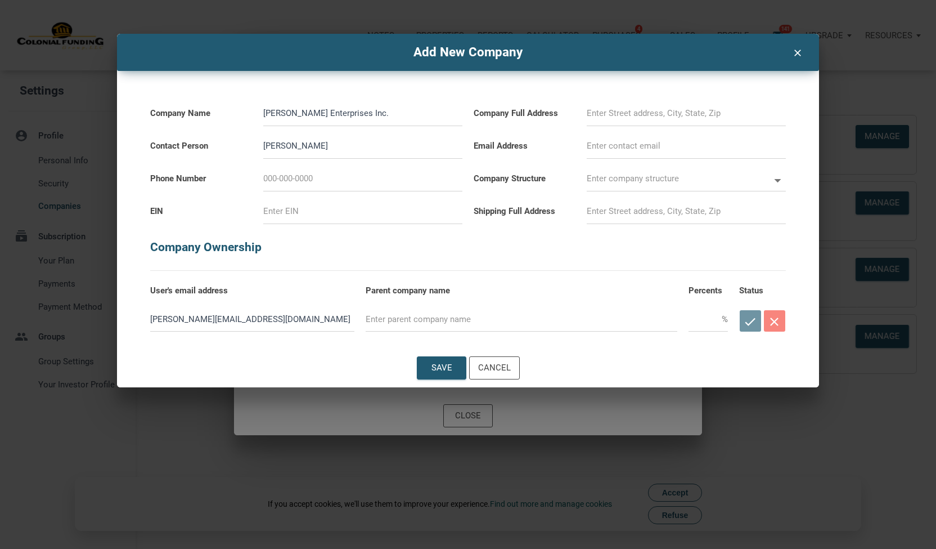
type input "JohnPaulP"
select select
type input "JohnPaul"
select select
type input "JohnPaul"
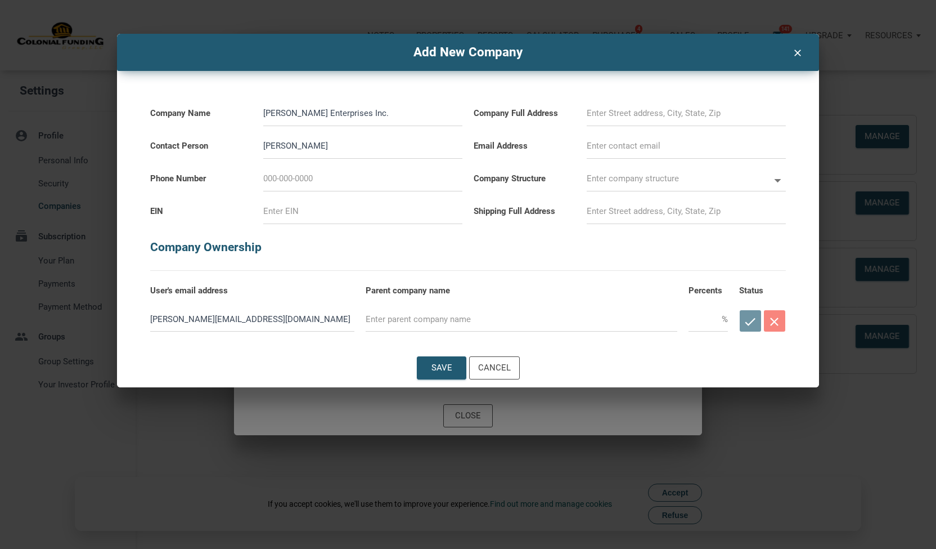
select select
type input "JohnPaul P"
select select
type input "JohnPaul Pa"
select select
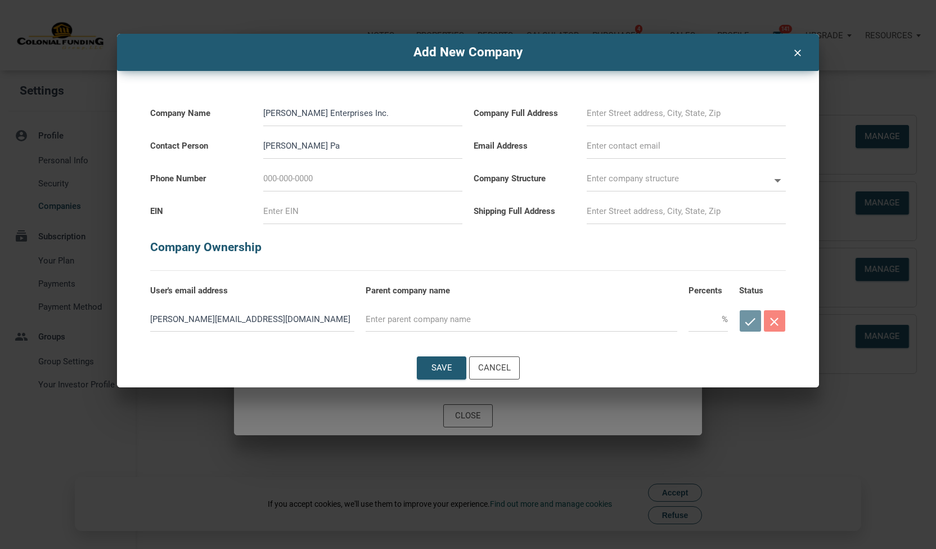
type input "JohnPaul Pac"
select select
type input "JohnPaul Pach"
select select
type input "JohnPaul Pache"
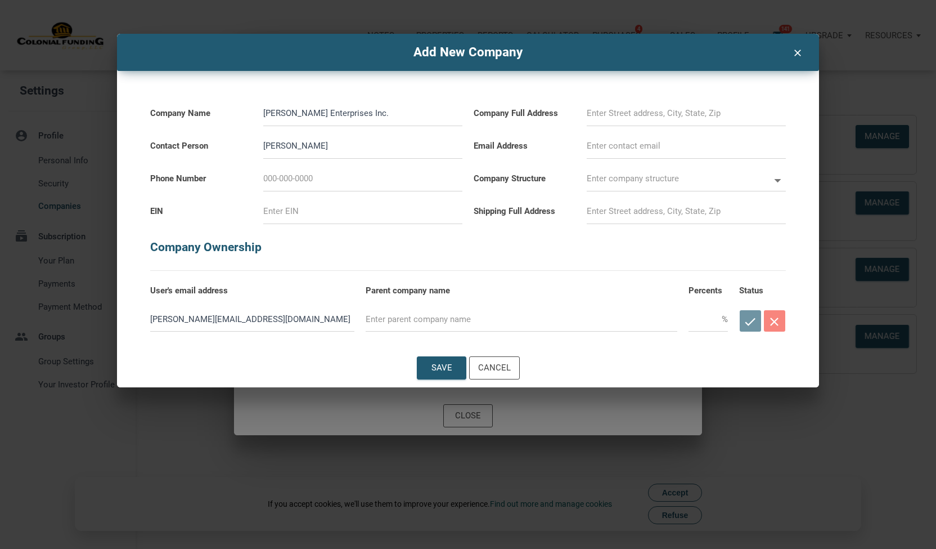
select select
type input "JohnPaul Pachec"
click at [428, 442] on div "Add New Company clear Company Name Haas Enterprises Inc. Contact Person JohnPau…" at bounding box center [468, 274] width 936 height 549
click at [285, 208] on input at bounding box center [362, 211] width 199 height 25
paste input "75-2824941"
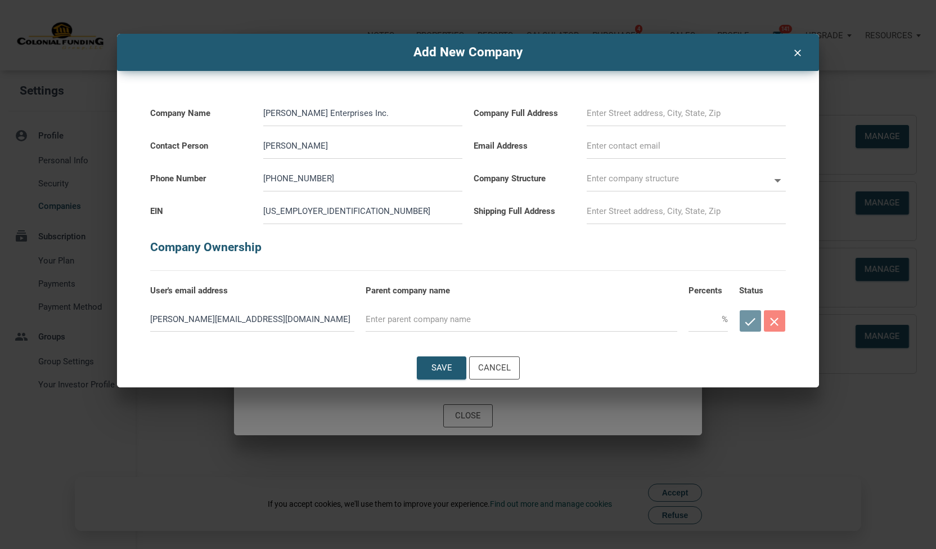
click at [632, 113] on input at bounding box center [686, 113] width 199 height 25
click at [667, 180] on input "text" at bounding box center [678, 178] width 183 height 25
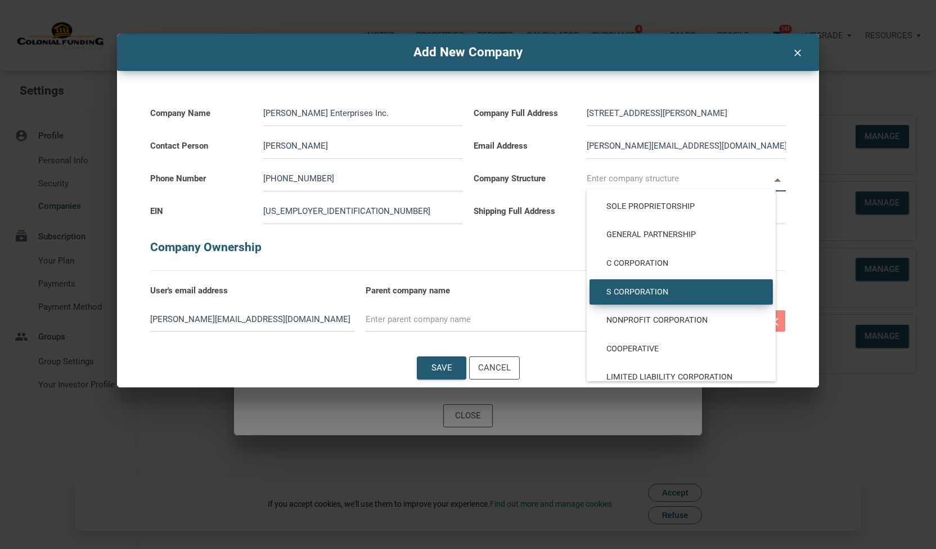
click at [669, 285] on div "S Corporation" at bounding box center [681, 292] width 183 height 26
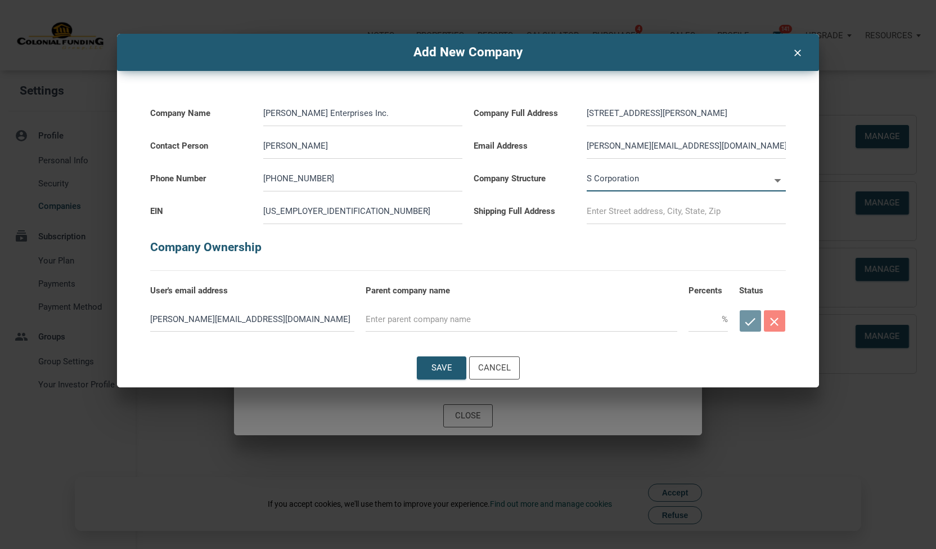
click at [629, 214] on input at bounding box center [686, 211] width 199 height 25
click at [672, 212] on input "5509 Brinkman Dr" at bounding box center [686, 211] width 199 height 25
click at [575, 281] on label "Parent company name" at bounding box center [522, 285] width 312 height 28
click at [448, 369] on div "Save" at bounding box center [441, 367] width 21 height 13
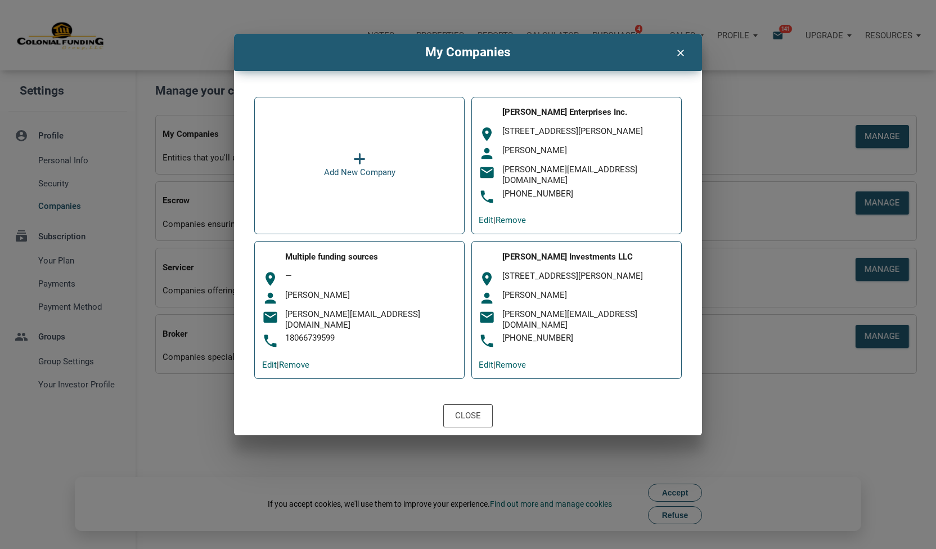
click at [487, 220] on link "Edit" at bounding box center [486, 220] width 15 height 10
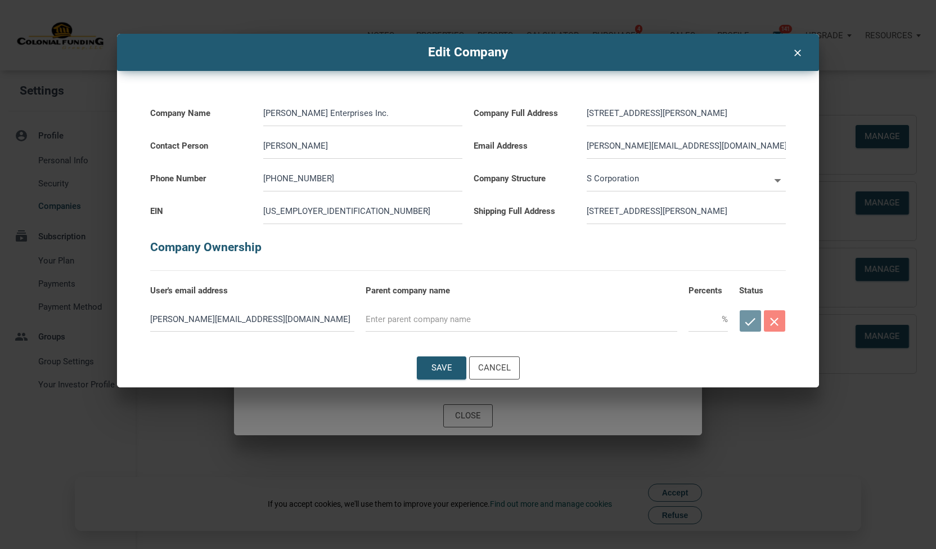
click at [694, 320] on input "text" at bounding box center [705, 318] width 33 height 25
click at [748, 319] on div "check close" at bounding box center [762, 320] width 47 height 27
click at [438, 370] on div "Save" at bounding box center [441, 367] width 21 height 13
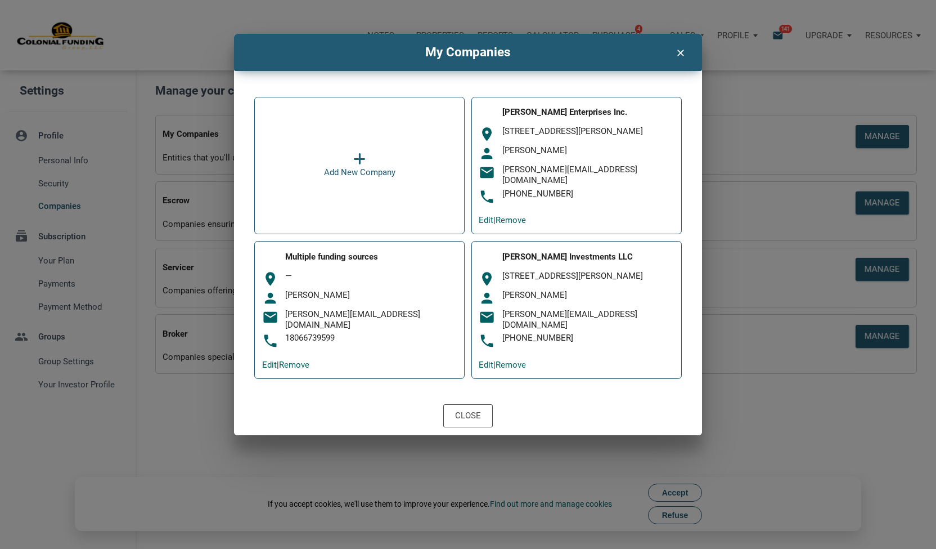
click at [559, 290] on div "JohnPaul Pacheco" at bounding box center [589, 295] width 172 height 11
click at [556, 253] on div "Pacheco Investments LLC" at bounding box center [589, 257] width 172 height 11
click at [491, 360] on link "Edit" at bounding box center [486, 365] width 15 height 10
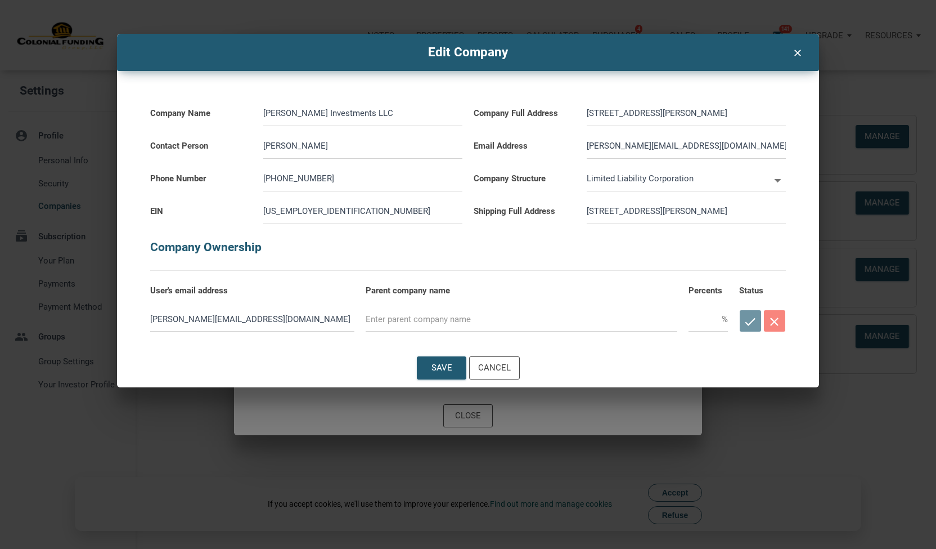
click at [708, 328] on input "text" at bounding box center [705, 318] width 33 height 25
click at [441, 362] on div "Save" at bounding box center [441, 367] width 21 height 13
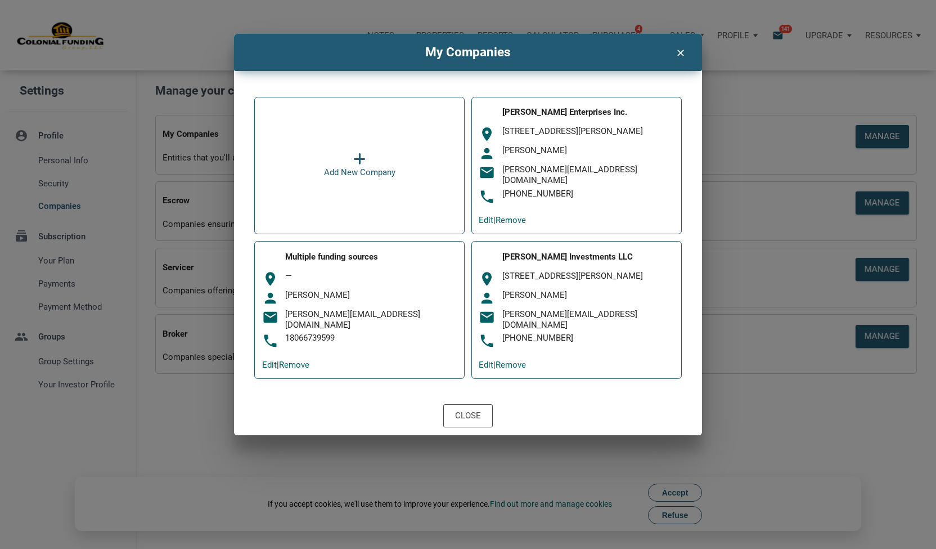
click at [366, 154] on div at bounding box center [359, 159] width 71 height 14
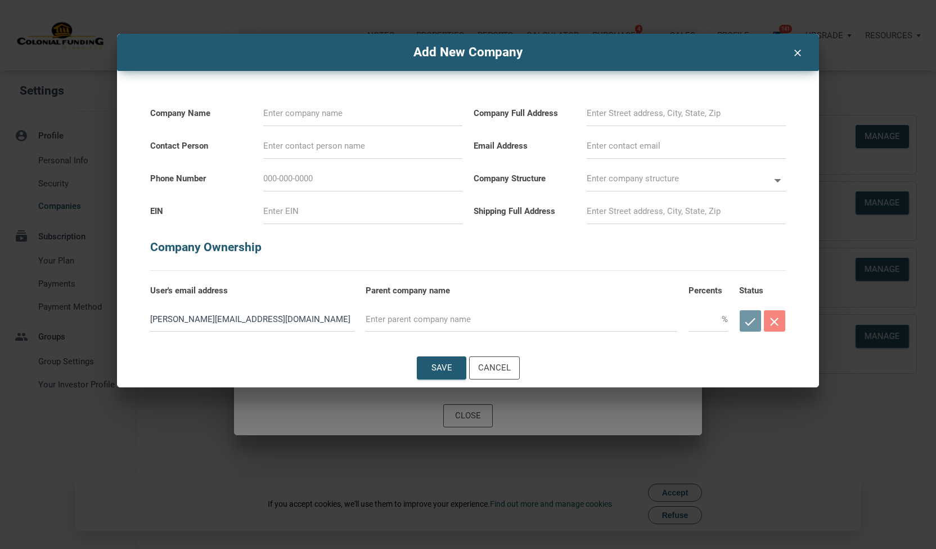
click at [371, 106] on input at bounding box center [362, 113] width 199 height 25
paste input "92-0414436"
click at [696, 321] on input "text" at bounding box center [705, 318] width 33 height 25
click at [432, 363] on div "Save" at bounding box center [441, 367] width 21 height 13
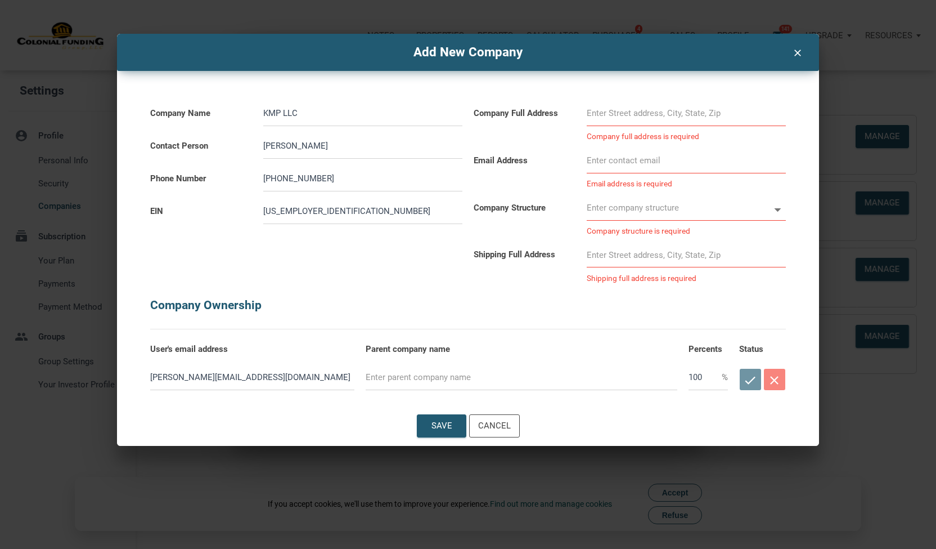
click at [663, 112] on input at bounding box center [686, 113] width 199 height 25
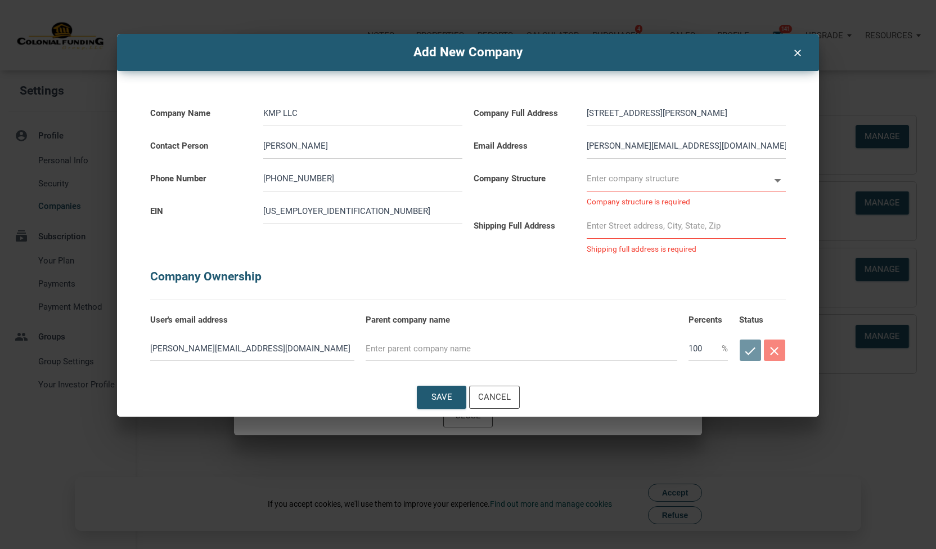
click at [669, 116] on input "5509 Brinkman Dr" at bounding box center [686, 113] width 199 height 25
click at [656, 174] on input "text" at bounding box center [678, 178] width 183 height 25
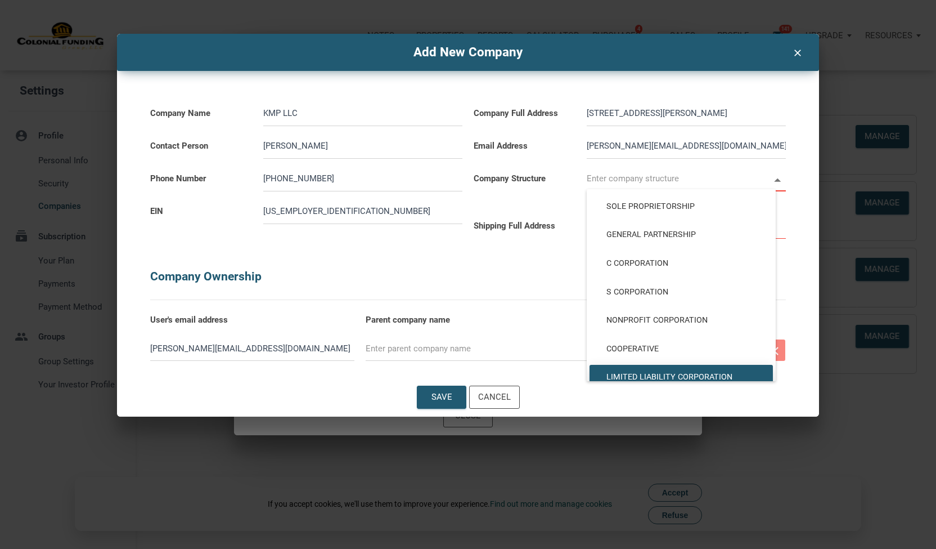
click at [680, 372] on span "Limited Liability Corporation" at bounding box center [681, 377] width 167 height 10
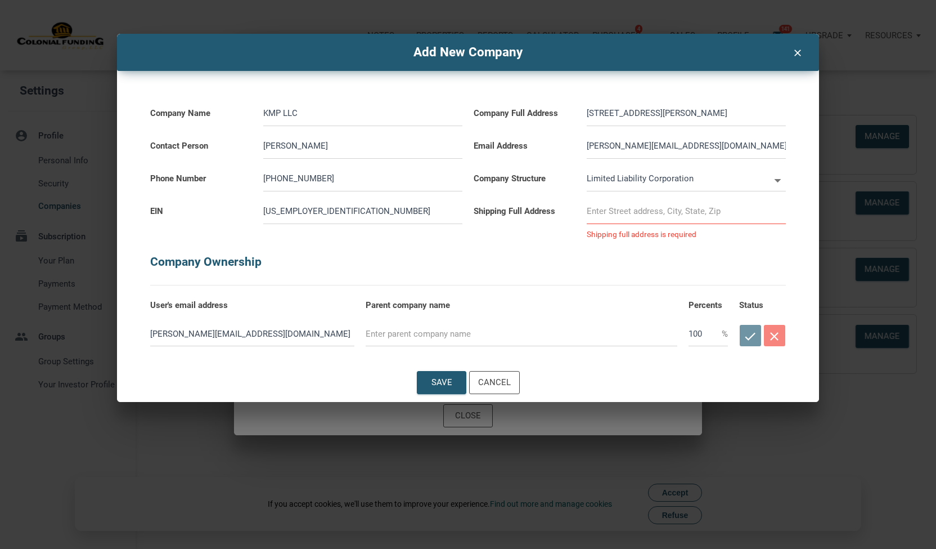
click at [663, 210] on input at bounding box center [686, 211] width 199 height 25
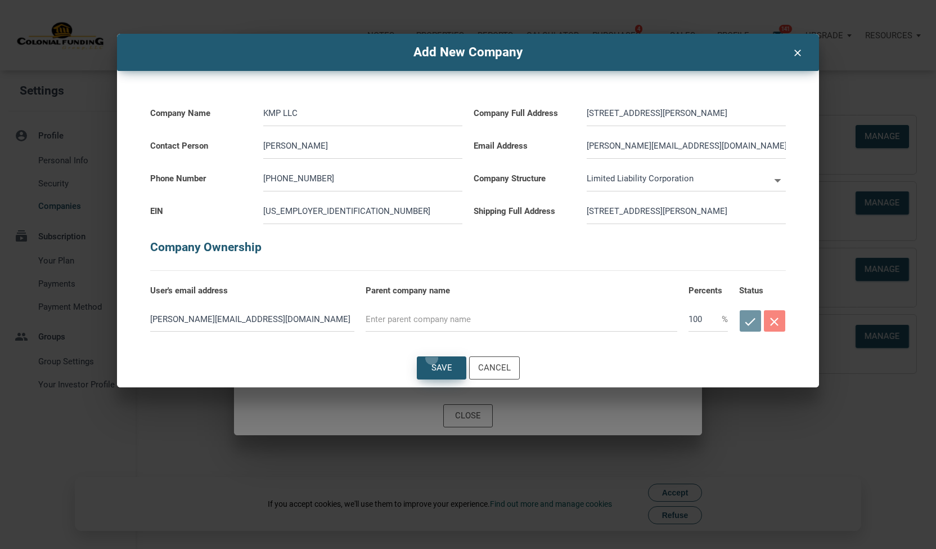
click at [432, 358] on div "Save" at bounding box center [442, 368] width 48 height 22
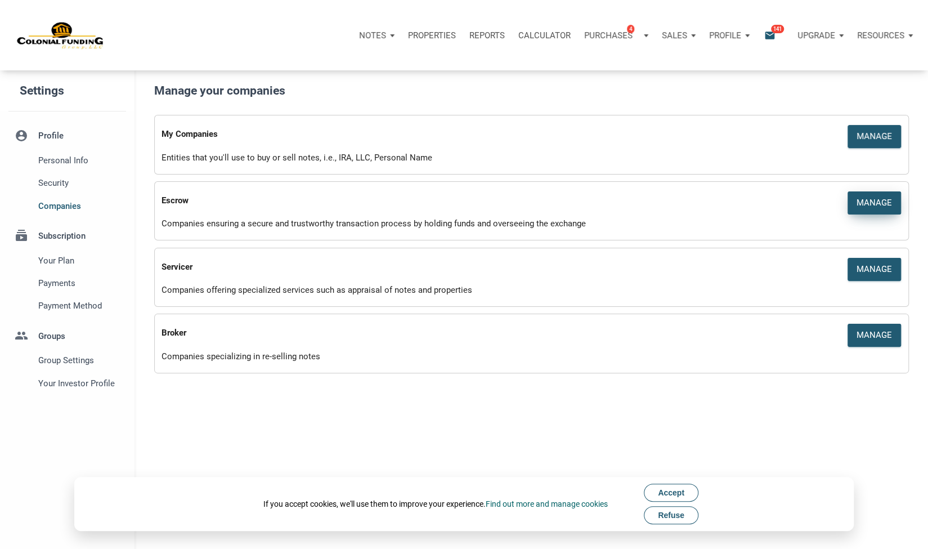
click at [861, 209] on div "Manage" at bounding box center [873, 202] width 35 height 13
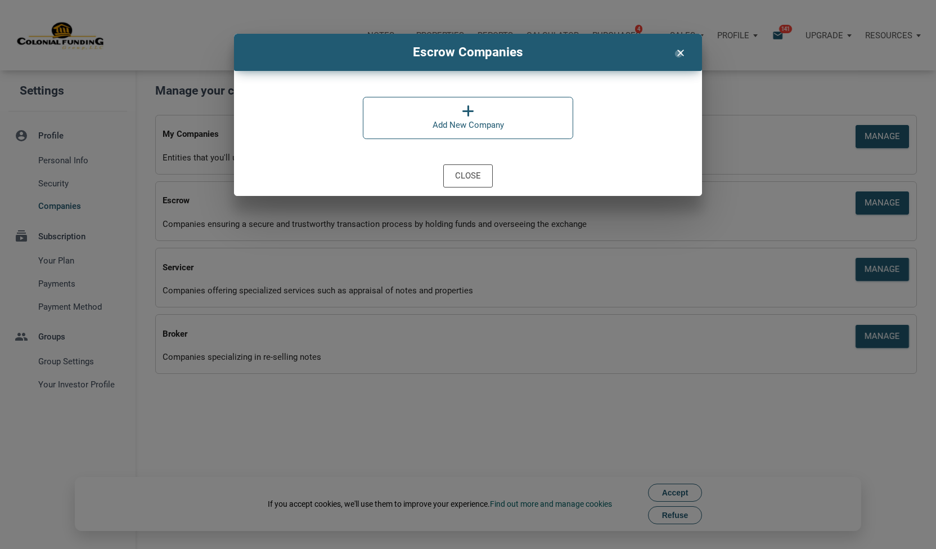
click at [679, 53] on icon "clear" at bounding box center [681, 51] width 14 height 15
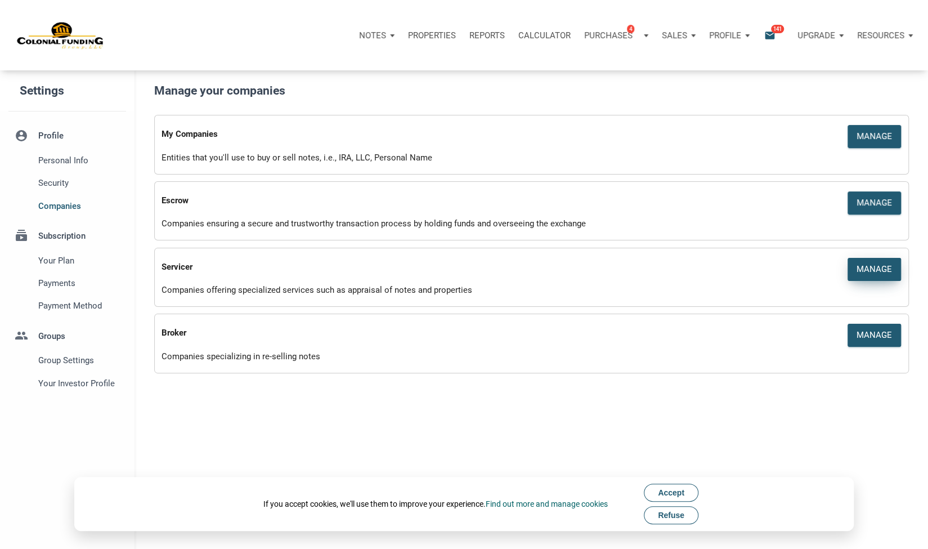
click at [872, 271] on div "Manage" at bounding box center [873, 269] width 35 height 13
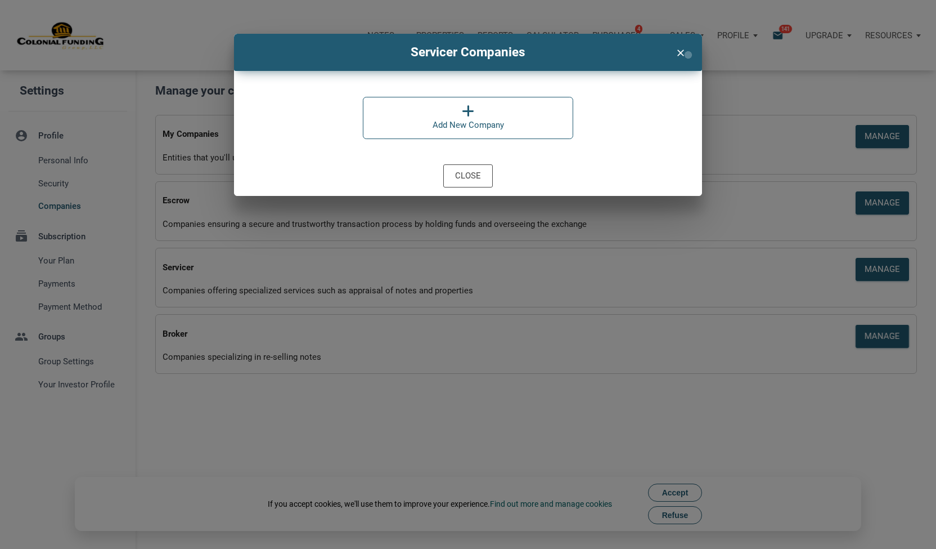
click at [688, 55] on div "clear" at bounding box center [680, 49] width 29 height 21
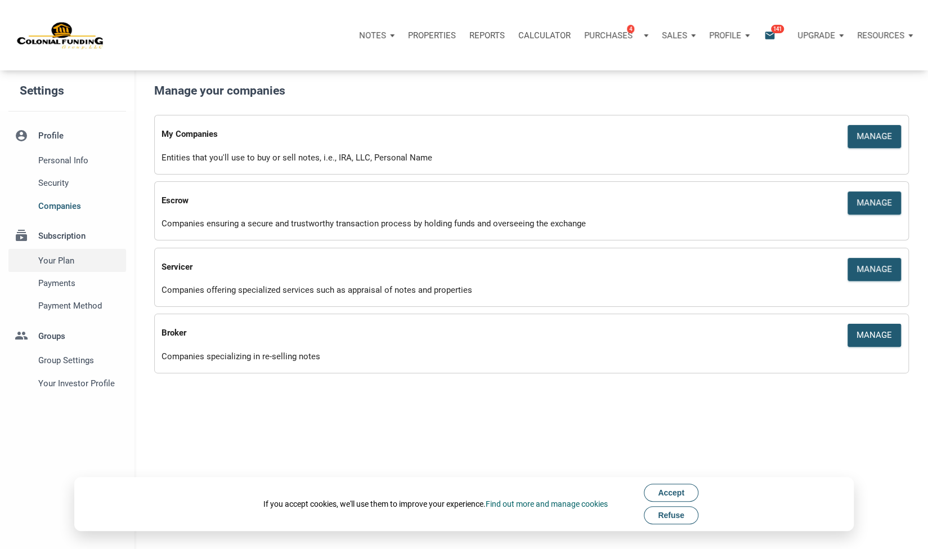
click at [59, 261] on span "Your plan" at bounding box center [79, 261] width 83 height 14
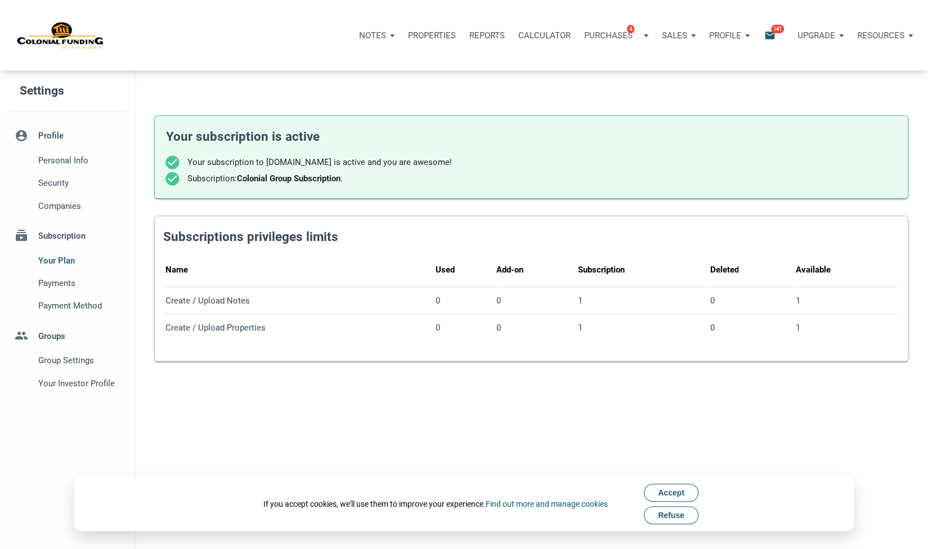
click at [687, 495] on button "Accept" at bounding box center [671, 492] width 55 height 18
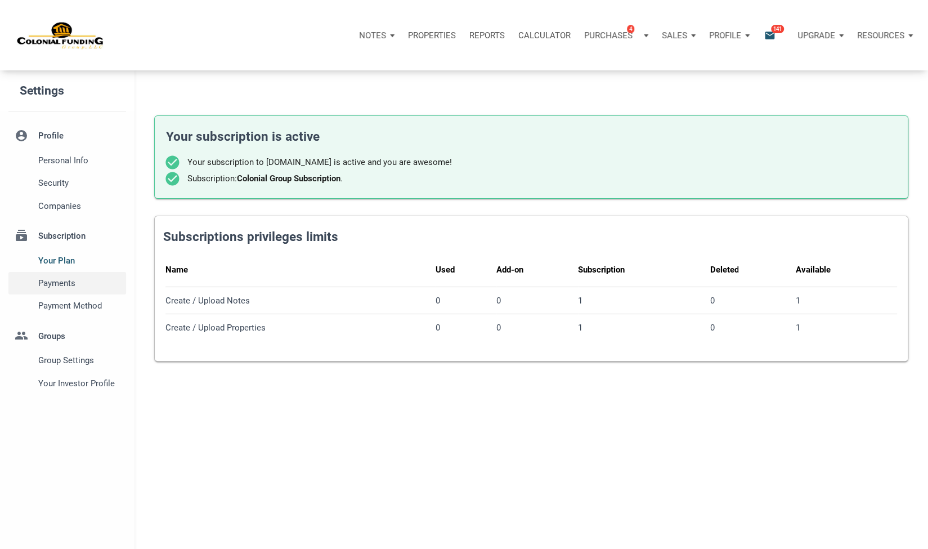
click at [61, 280] on span "Payments" at bounding box center [79, 283] width 83 height 14
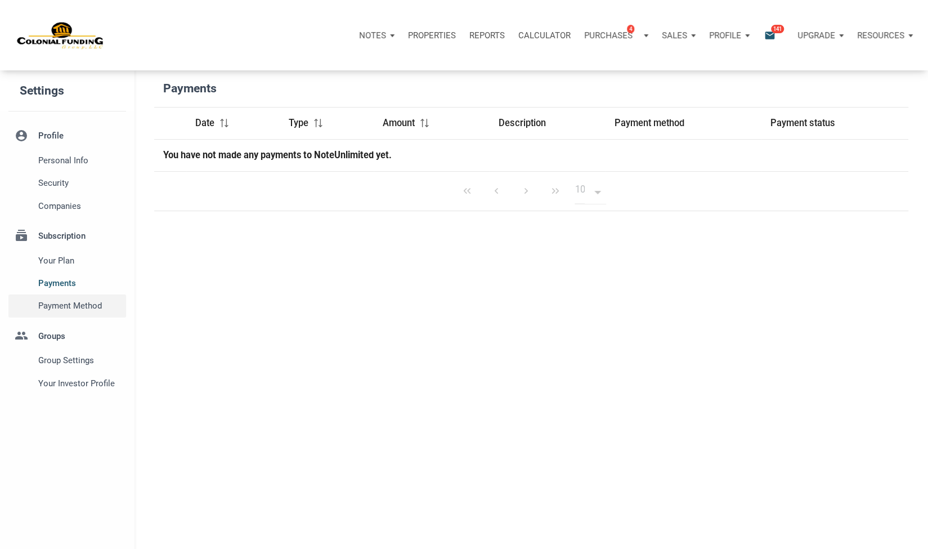
click at [72, 309] on span "Payment Method" at bounding box center [79, 306] width 83 height 14
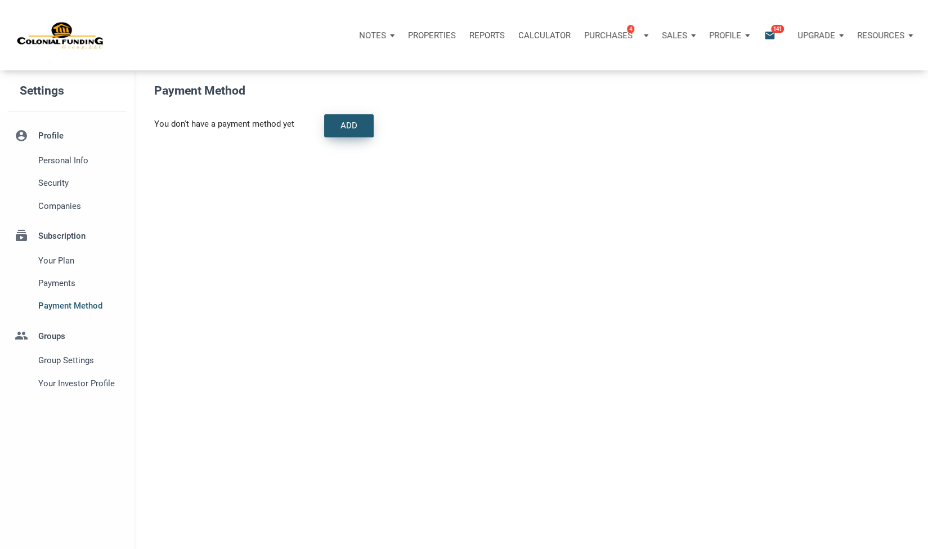
click at [339, 121] on div "Add" at bounding box center [349, 126] width 48 height 22
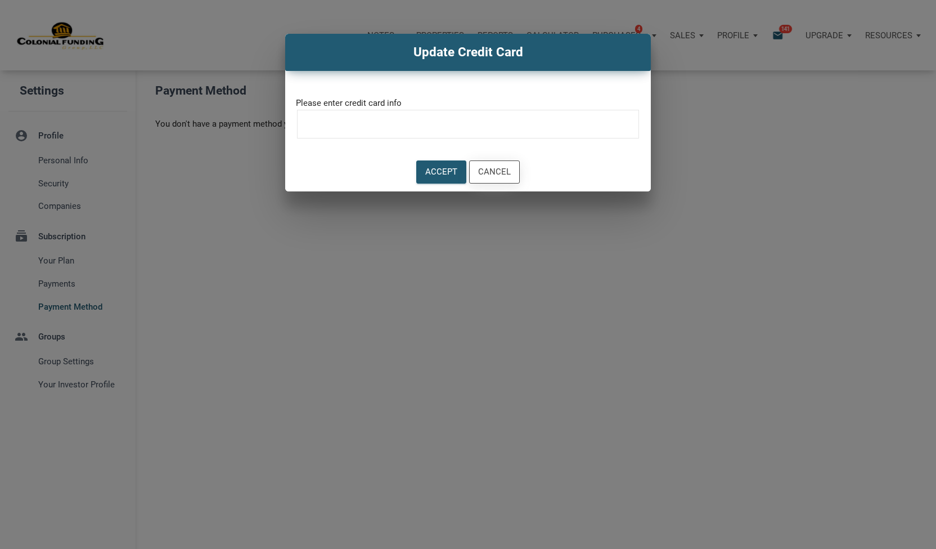
click at [491, 168] on div "Cancel" at bounding box center [494, 171] width 33 height 13
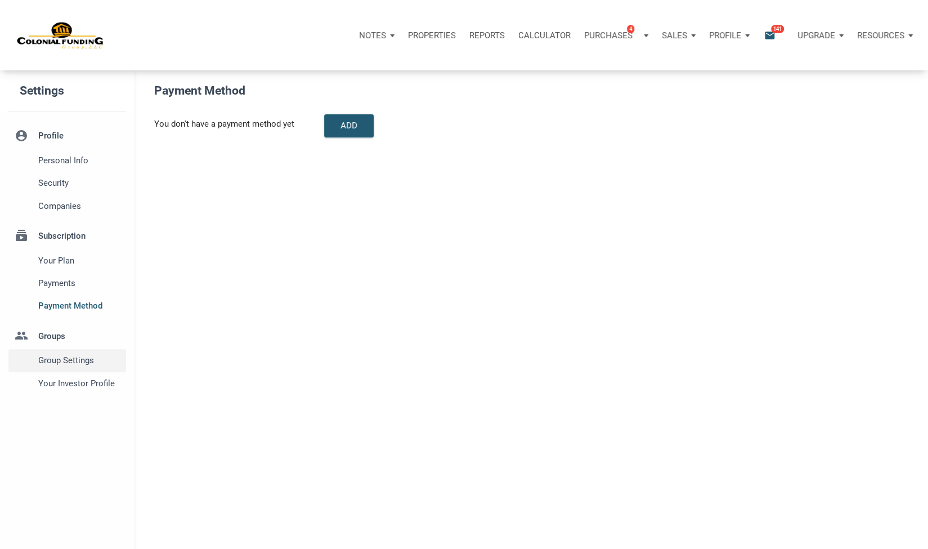
click at [62, 360] on span "Group Settings" at bounding box center [79, 360] width 83 height 14
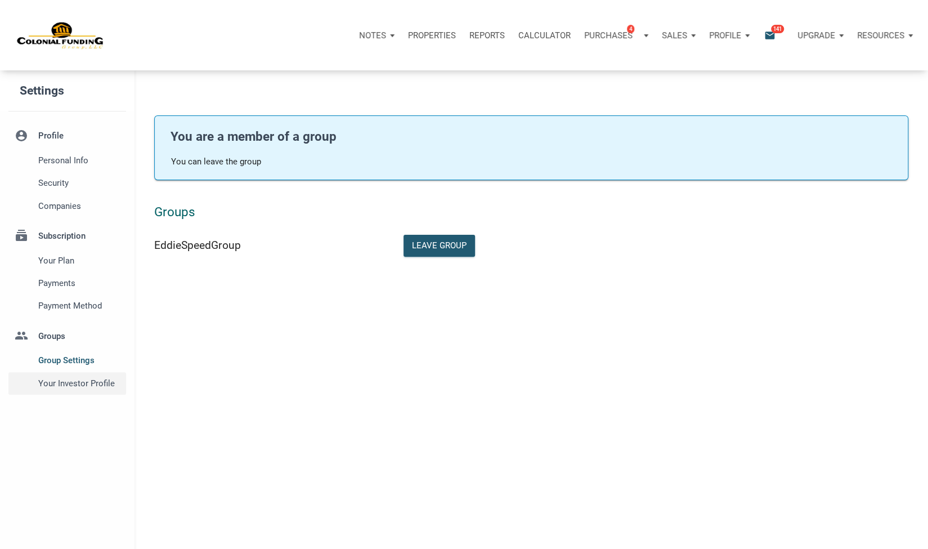
click at [62, 380] on span "Your Investor Profile" at bounding box center [79, 383] width 83 height 14
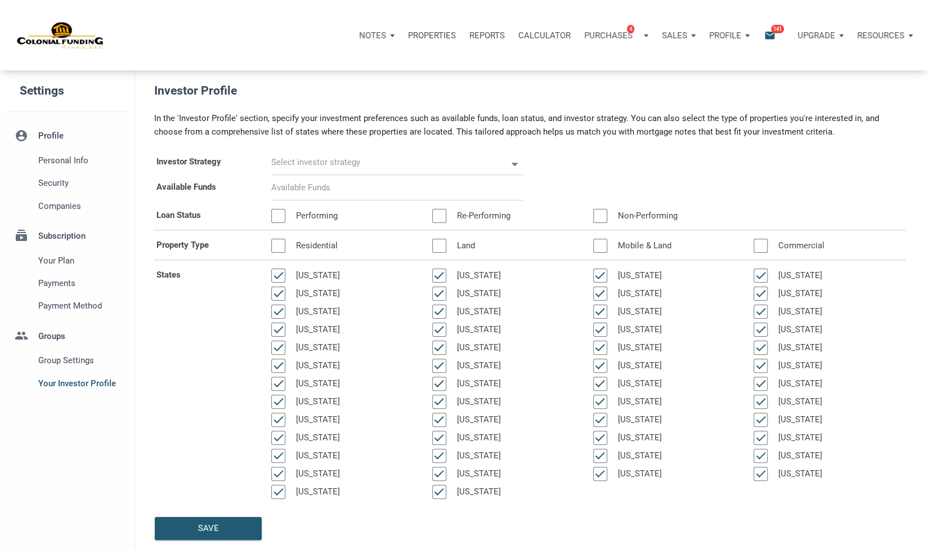
click at [326, 160] on input "text" at bounding box center [388, 162] width 235 height 25
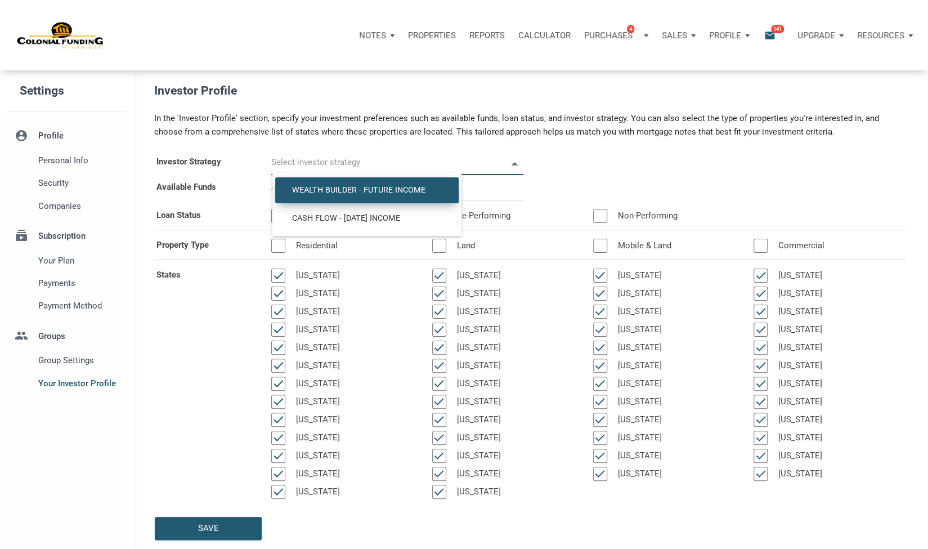
click at [324, 190] on span "Wealth Builder - Future Income" at bounding box center [367, 190] width 167 height 10
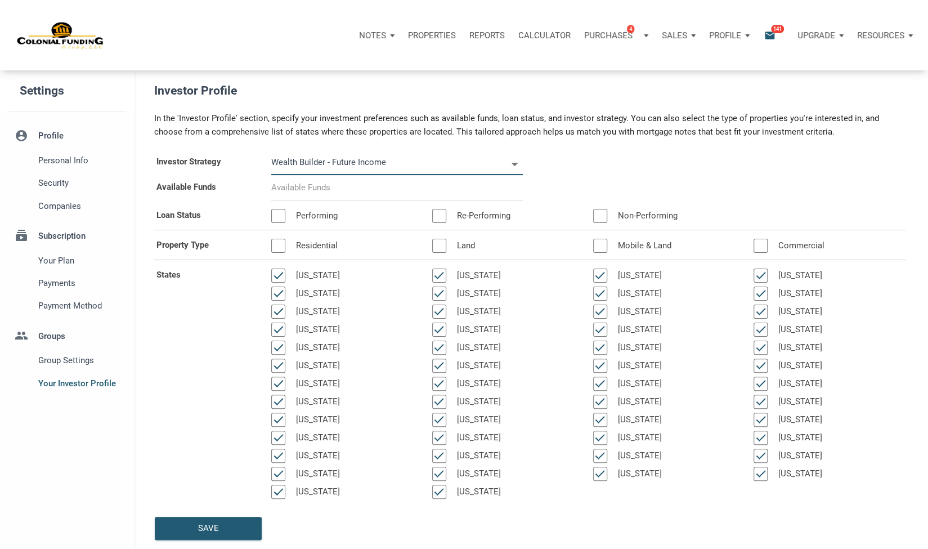
click at [324, 190] on input at bounding box center [397, 187] width 252 height 25
click at [285, 218] on div at bounding box center [278, 216] width 14 height 14
click at [446, 216] on div at bounding box center [439, 216] width 14 height 14
click at [604, 217] on div at bounding box center [600, 216] width 14 height 14
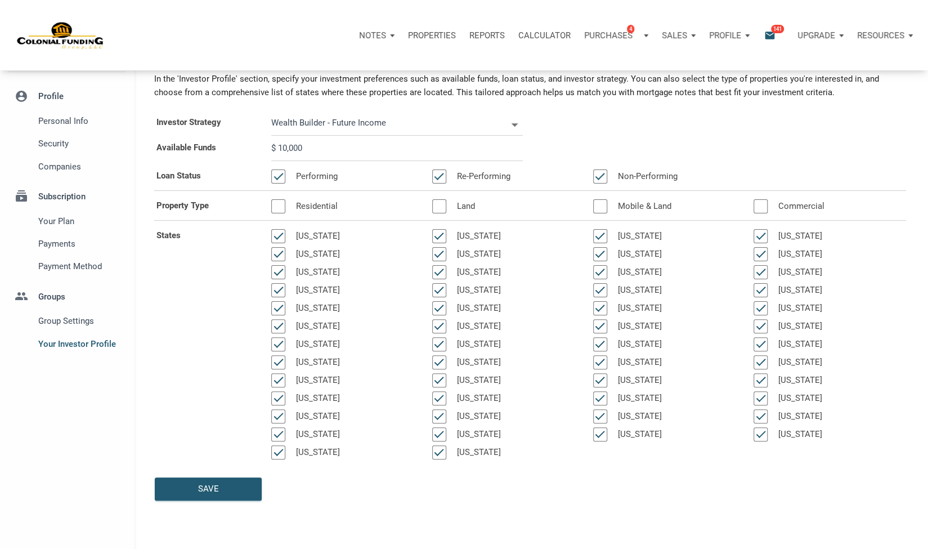
scroll to position [56, 0]
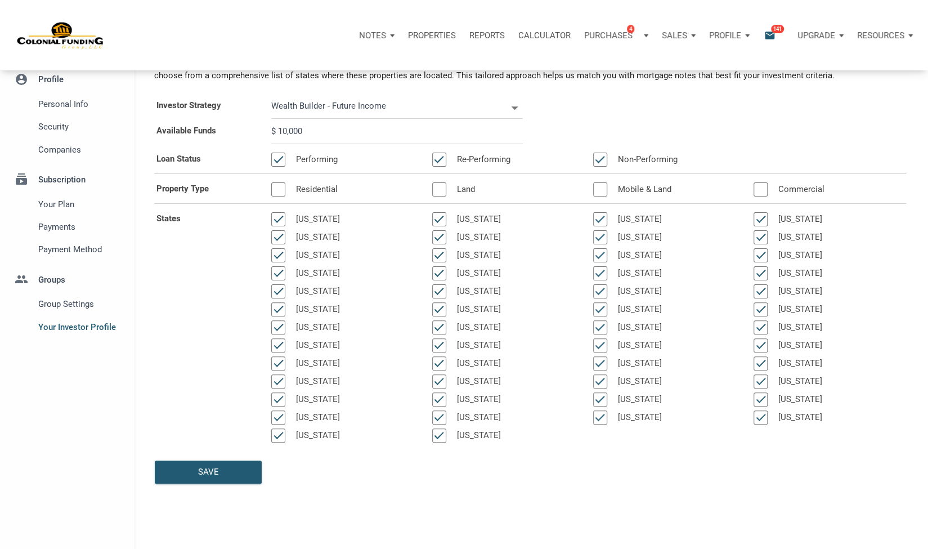
click at [280, 192] on div at bounding box center [278, 189] width 14 height 14
click at [442, 186] on div at bounding box center [439, 189] width 14 height 14
click at [605, 192] on div at bounding box center [600, 189] width 14 height 14
click at [765, 194] on div at bounding box center [760, 189] width 14 height 14
click at [221, 472] on div "Save" at bounding box center [208, 472] width 106 height 22
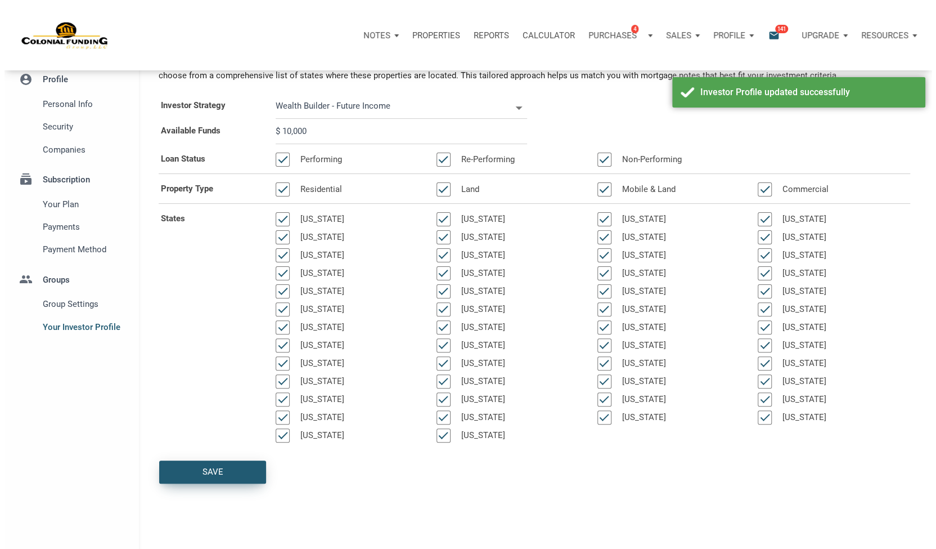
scroll to position [0, 0]
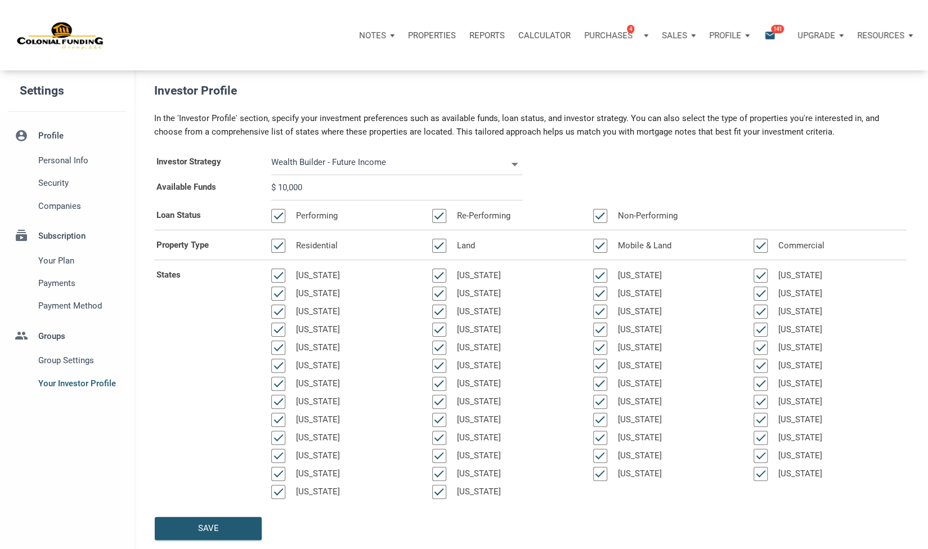
click at [770, 35] on icon "email" at bounding box center [770, 35] width 14 height 13
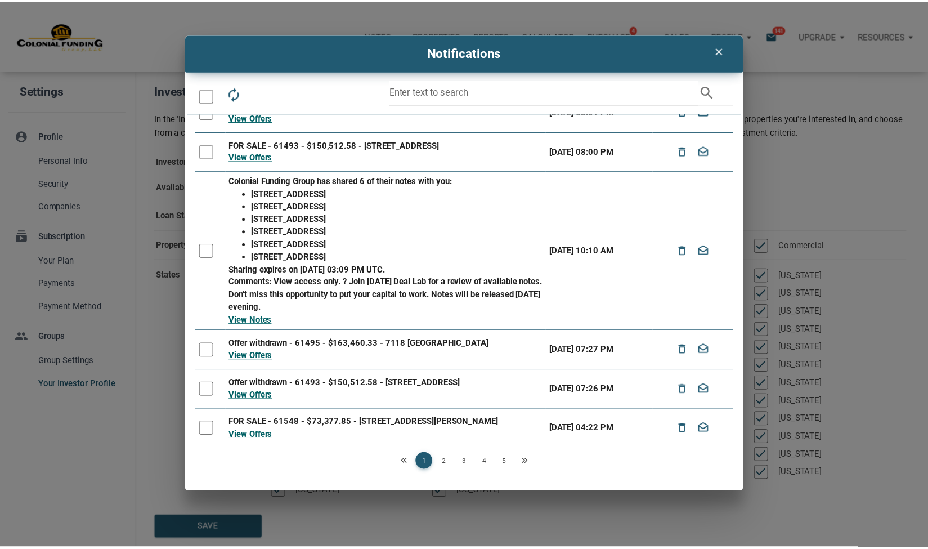
scroll to position [194, 0]
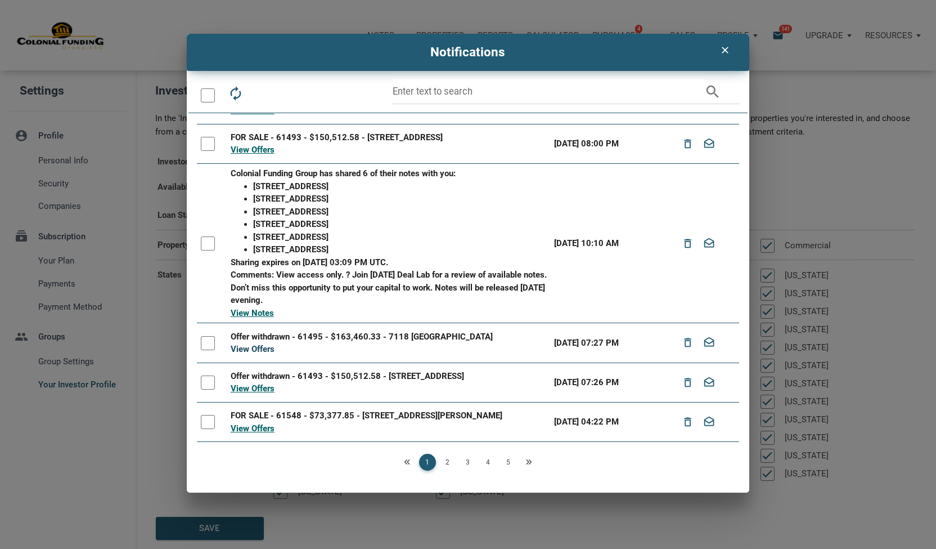
click at [250, 346] on link "View Offers" at bounding box center [253, 349] width 44 height 10
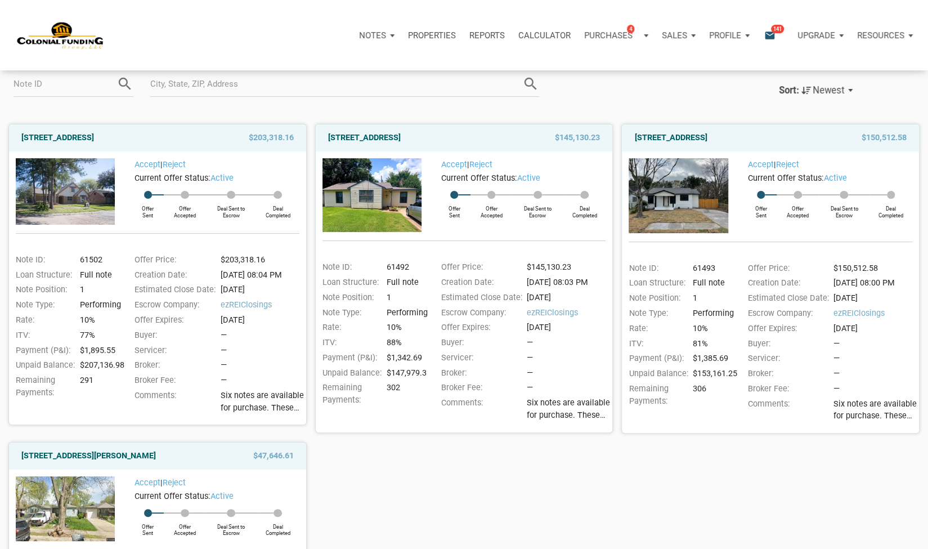
scroll to position [113, 0]
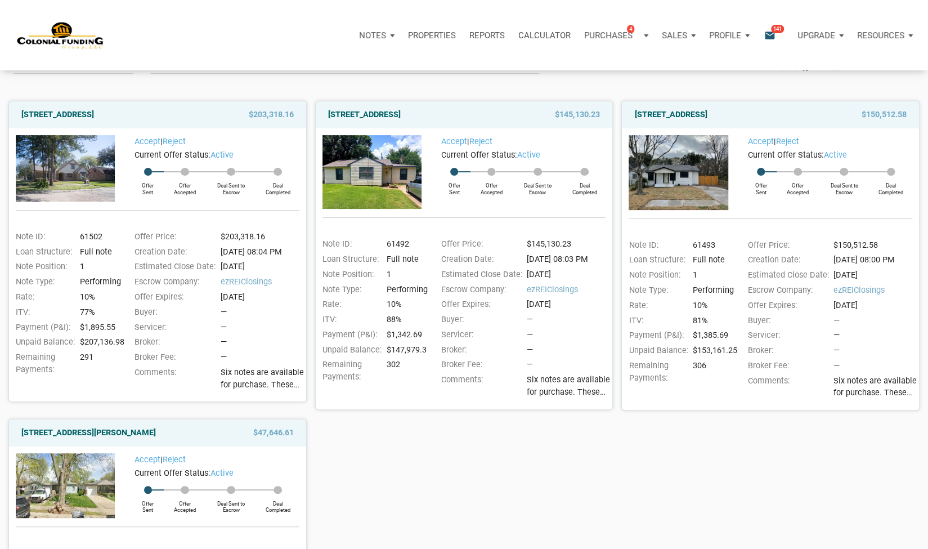
click at [99, 172] on img at bounding box center [65, 168] width 99 height 66
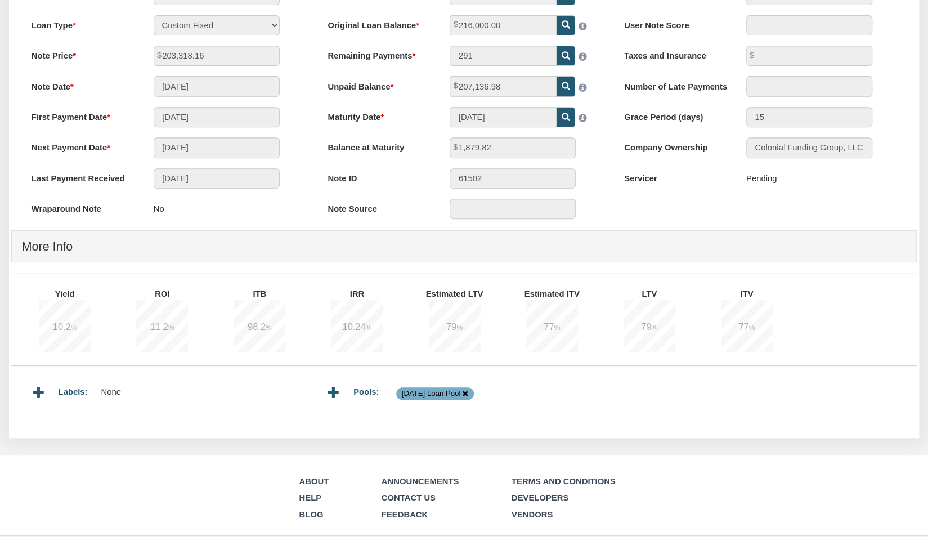
scroll to position [300, 0]
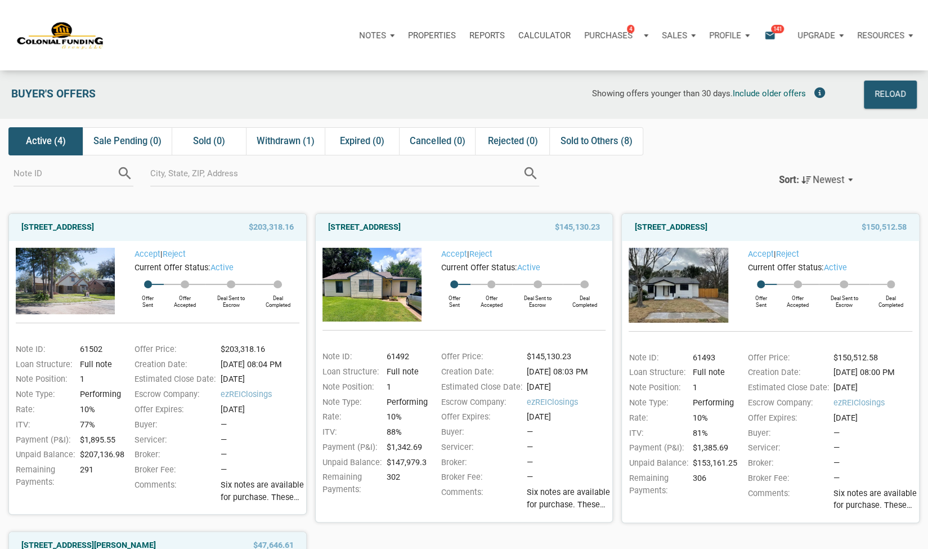
click at [401, 276] on img at bounding box center [371, 285] width 99 height 74
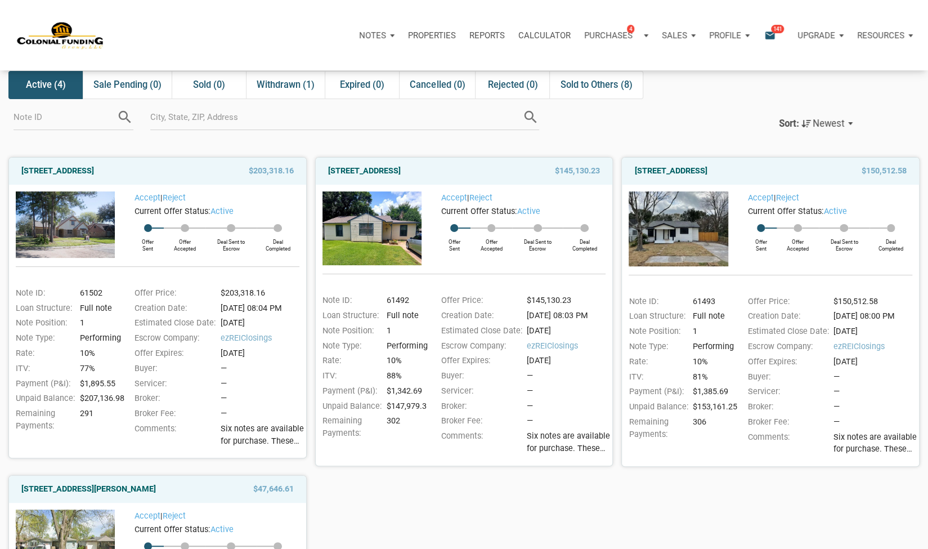
click at [702, 233] on img at bounding box center [678, 228] width 99 height 74
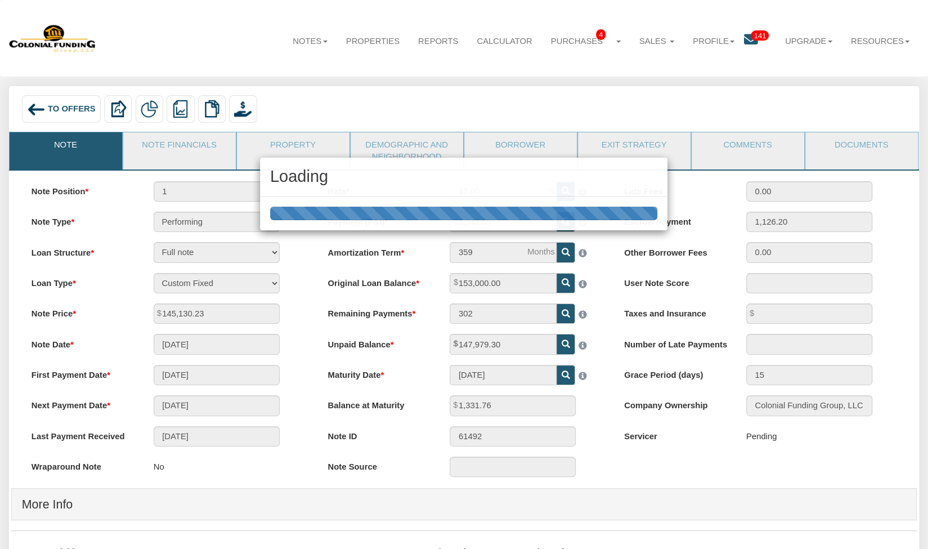
scroll to position [225, 0]
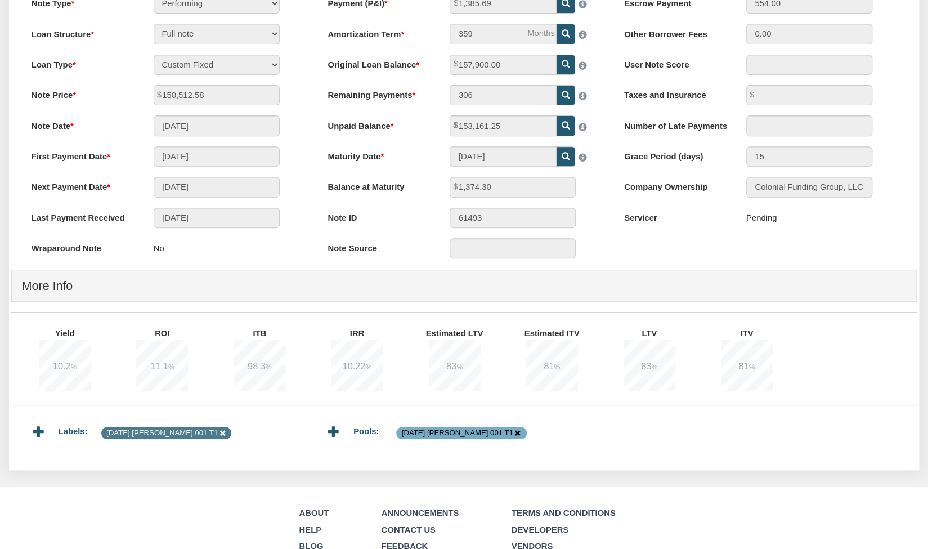
scroll to position [225, 0]
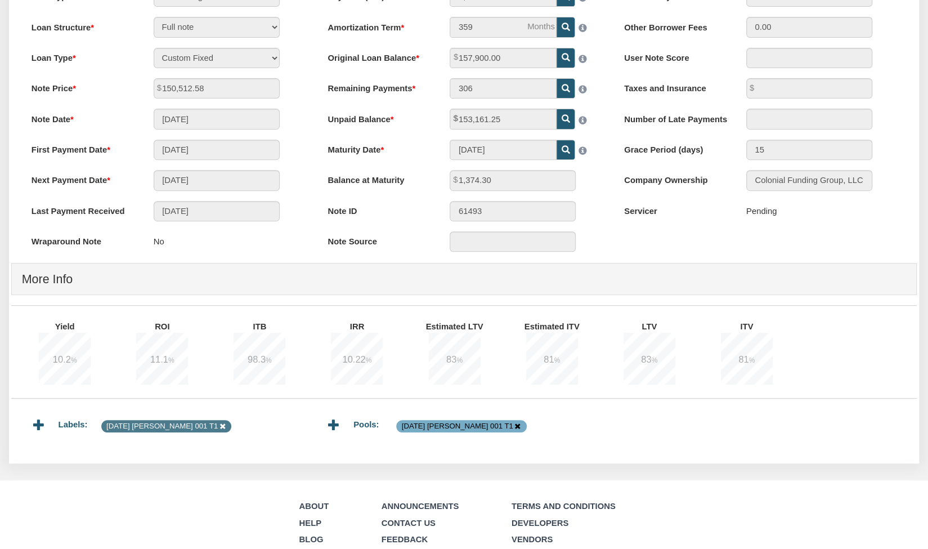
click at [55, 283] on h4 "More Info" at bounding box center [464, 279] width 885 height 27
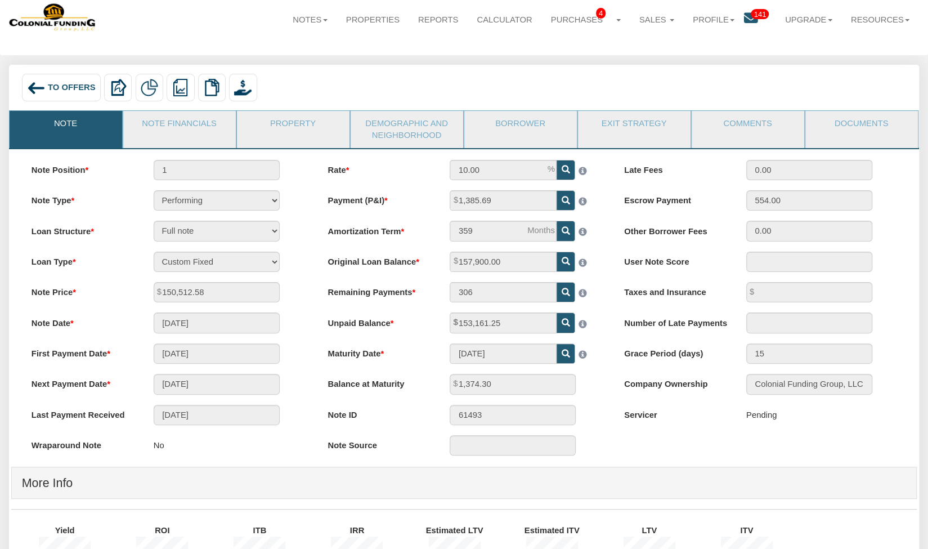
scroll to position [0, 0]
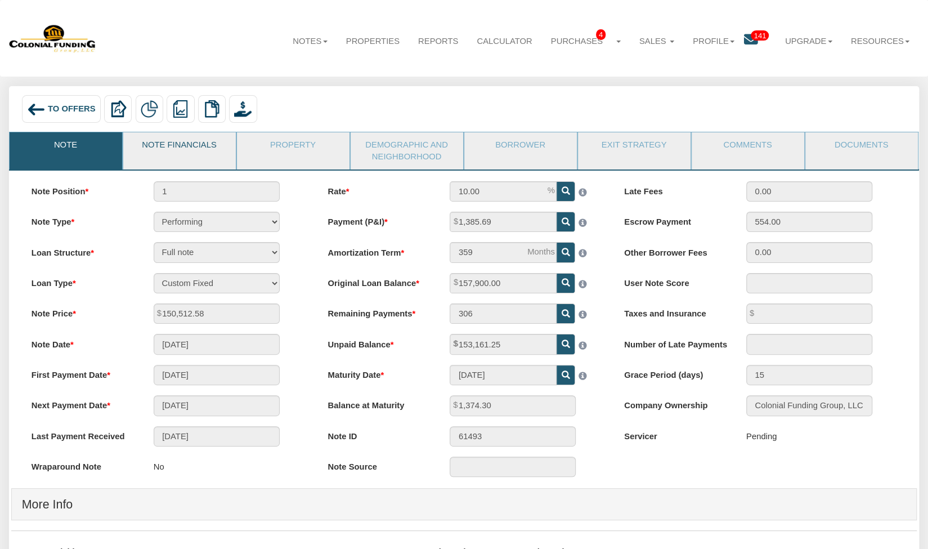
click at [191, 148] on link "Note Financials" at bounding box center [178, 146] width 111 height 28
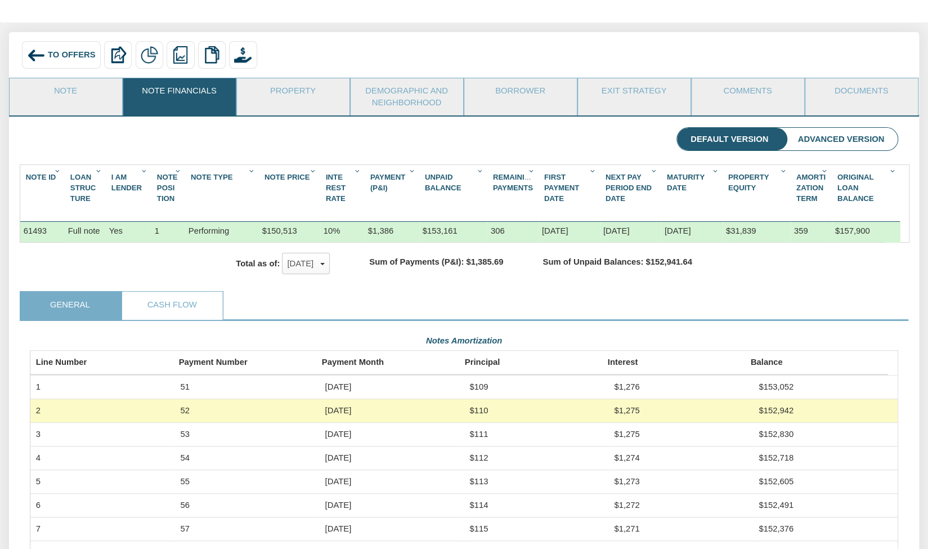
scroll to position [56, 0]
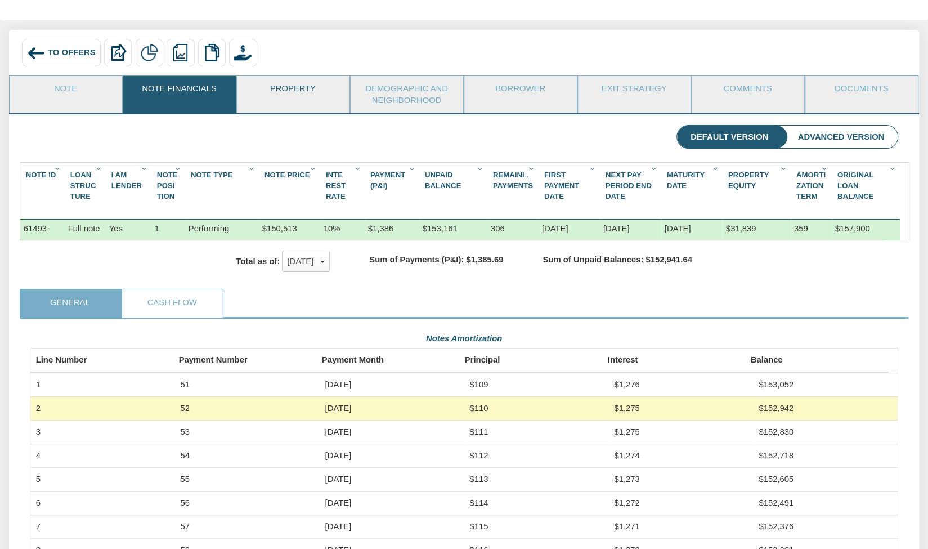
click at [291, 87] on link "Property" at bounding box center [292, 90] width 111 height 28
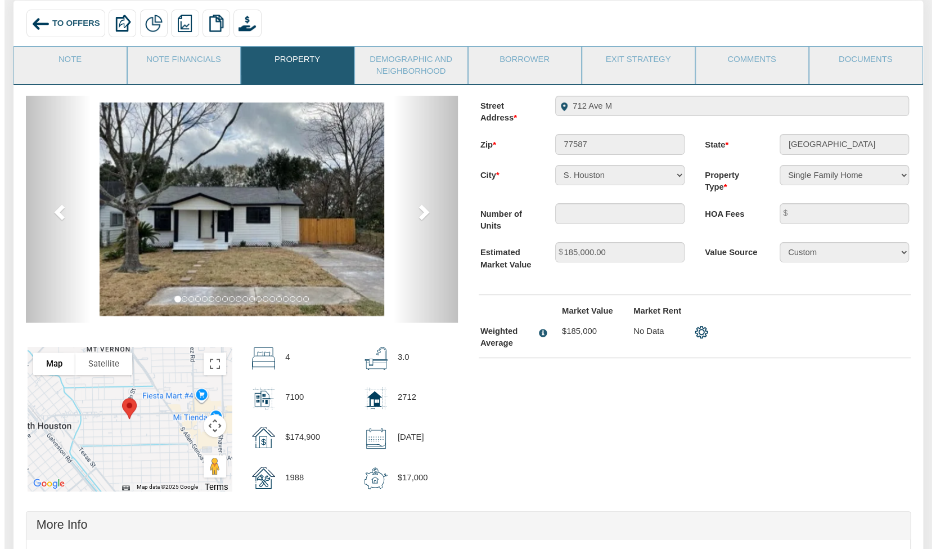
scroll to position [0, 0]
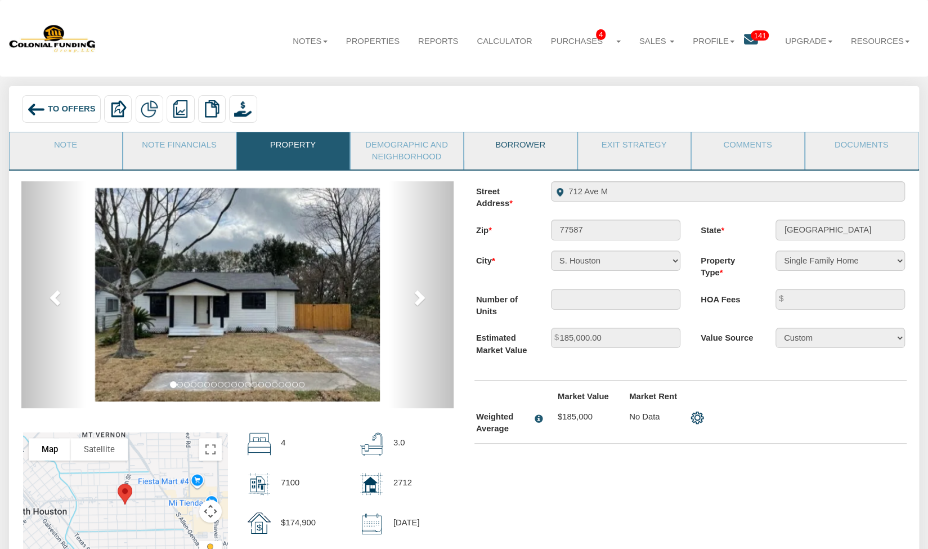
click at [510, 152] on link "Borrower" at bounding box center [519, 146] width 111 height 28
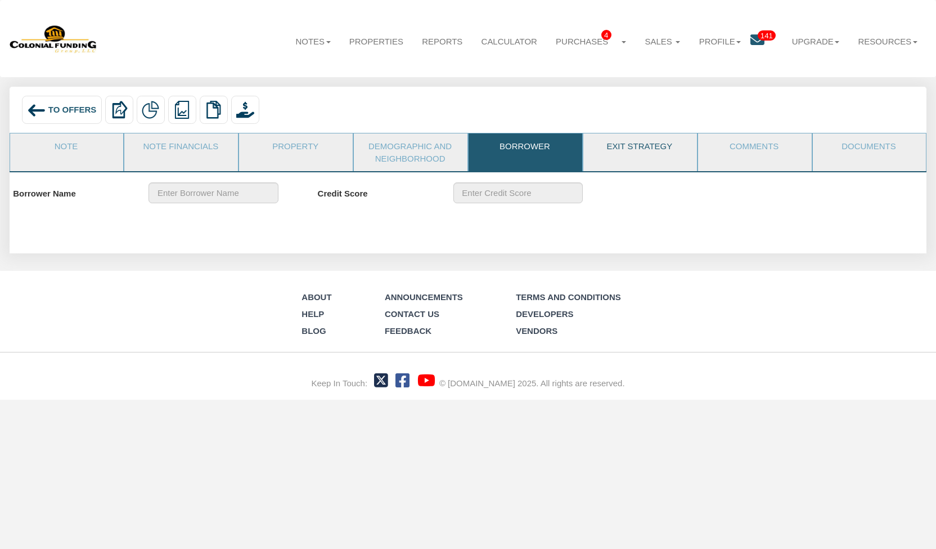
click at [632, 151] on link "Exit Strategy" at bounding box center [640, 147] width 113 height 28
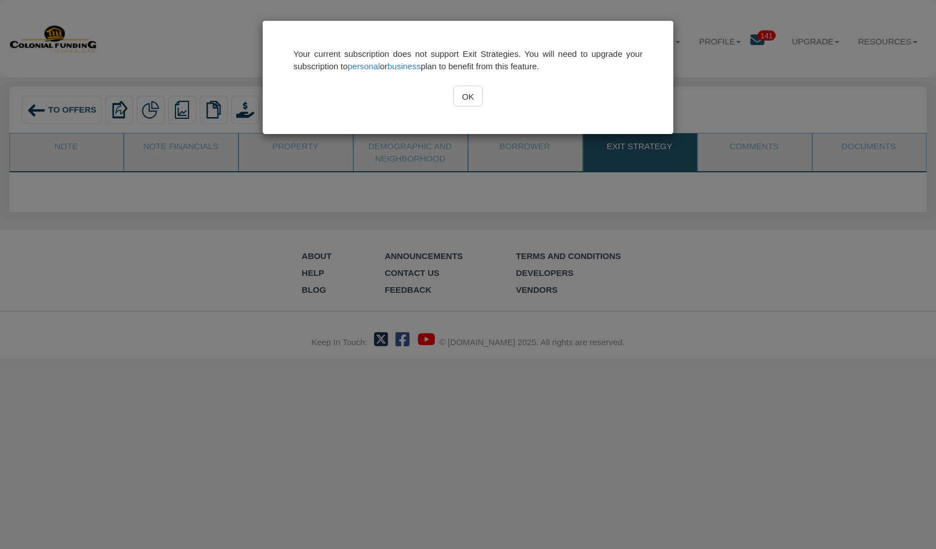
click at [470, 97] on input "OK" at bounding box center [469, 96] width 30 height 21
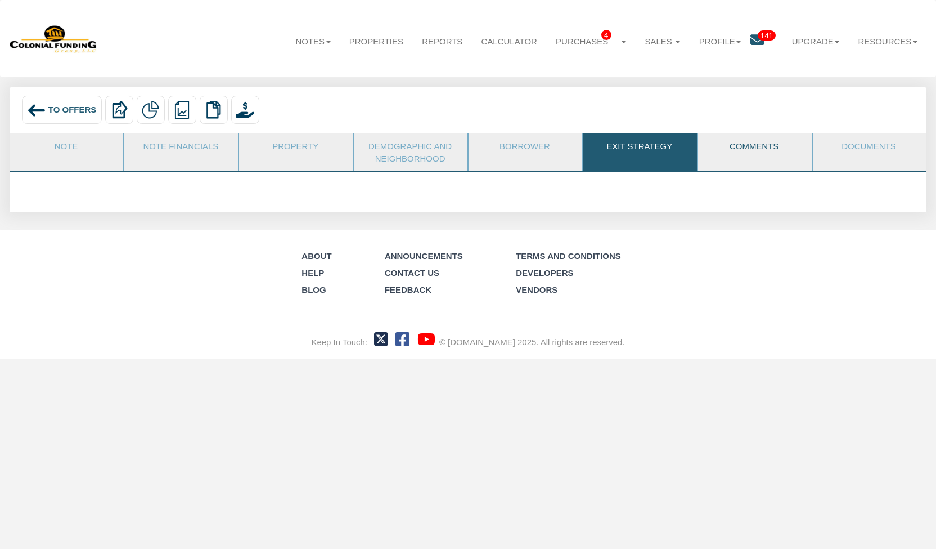
click at [735, 152] on link "Comments" at bounding box center [754, 147] width 113 height 28
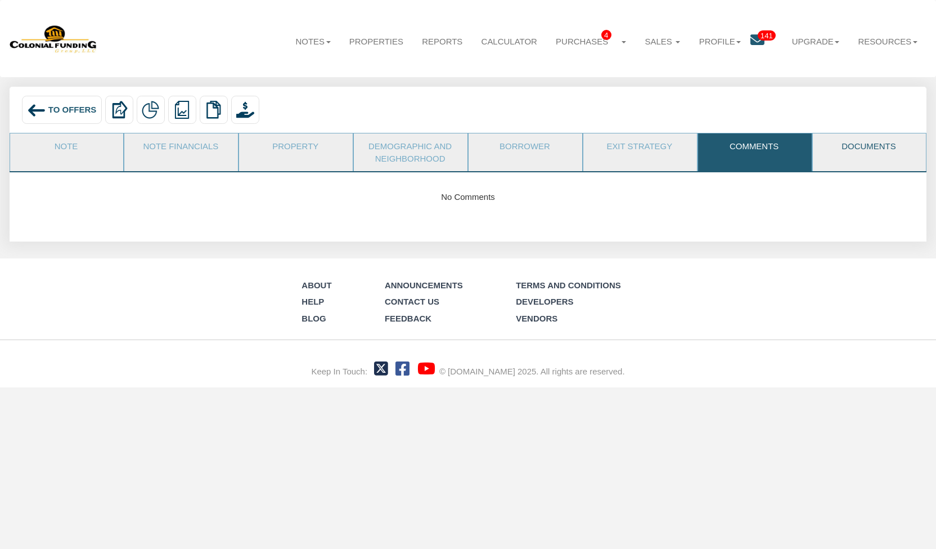
click at [869, 147] on link "Documents" at bounding box center [869, 147] width 113 height 28
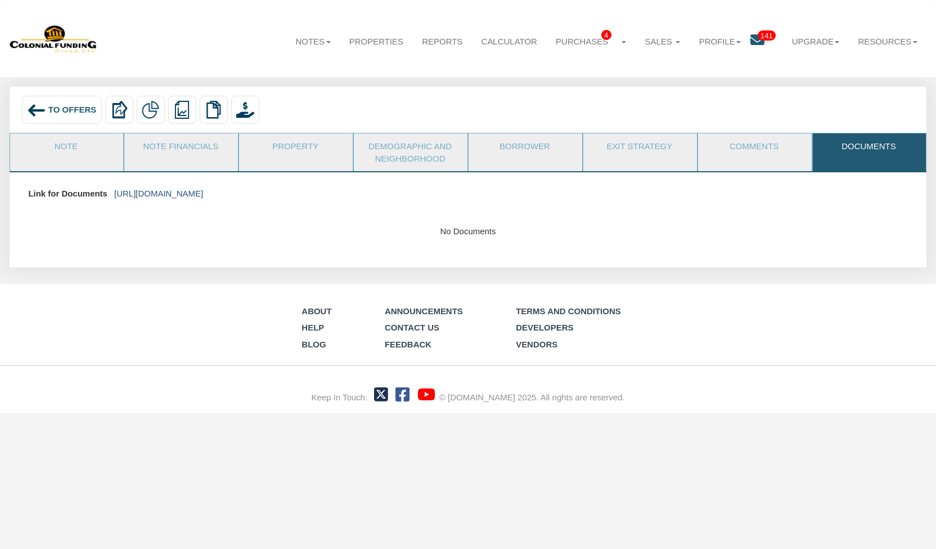
click at [203, 193] on link "[URL][DOMAIN_NAME]" at bounding box center [158, 194] width 89 height 10
click at [758, 33] on span "141" at bounding box center [767, 35] width 18 height 10
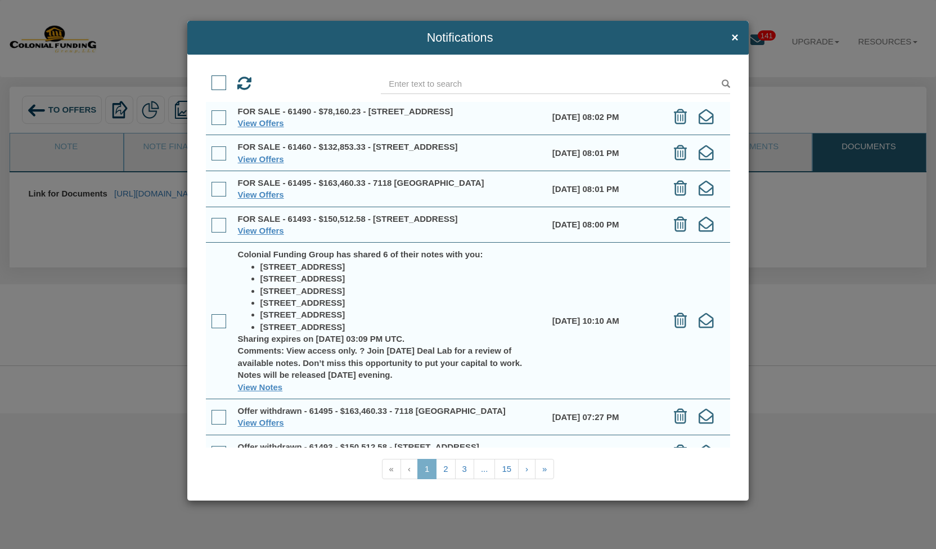
scroll to position [143, 0]
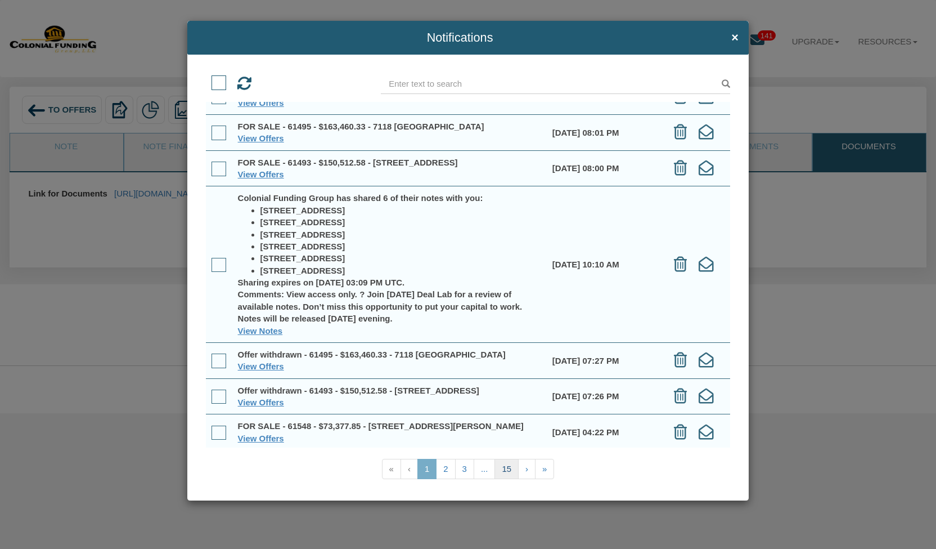
click at [508, 470] on link "15" at bounding box center [507, 469] width 24 height 20
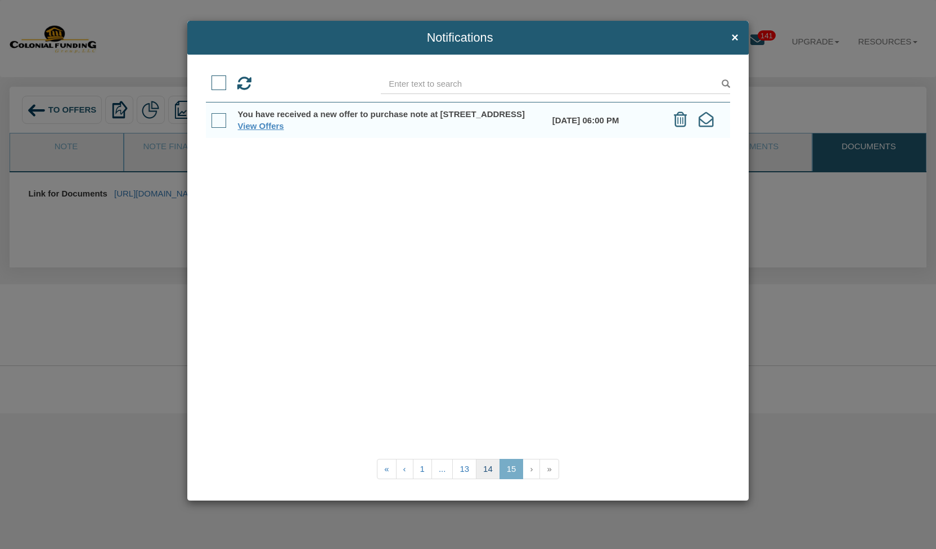
click at [492, 462] on link "14" at bounding box center [488, 469] width 24 height 20
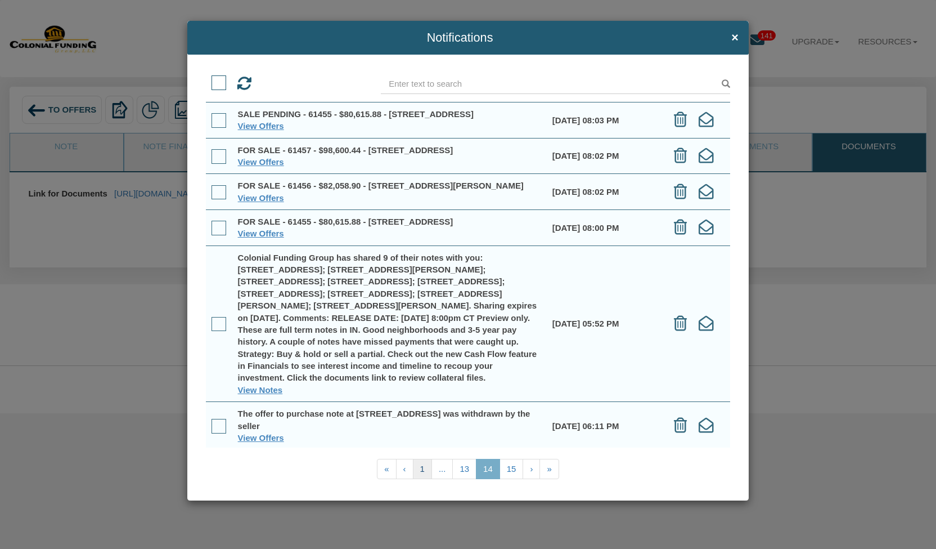
click at [421, 463] on link "1" at bounding box center [422, 469] width 19 height 20
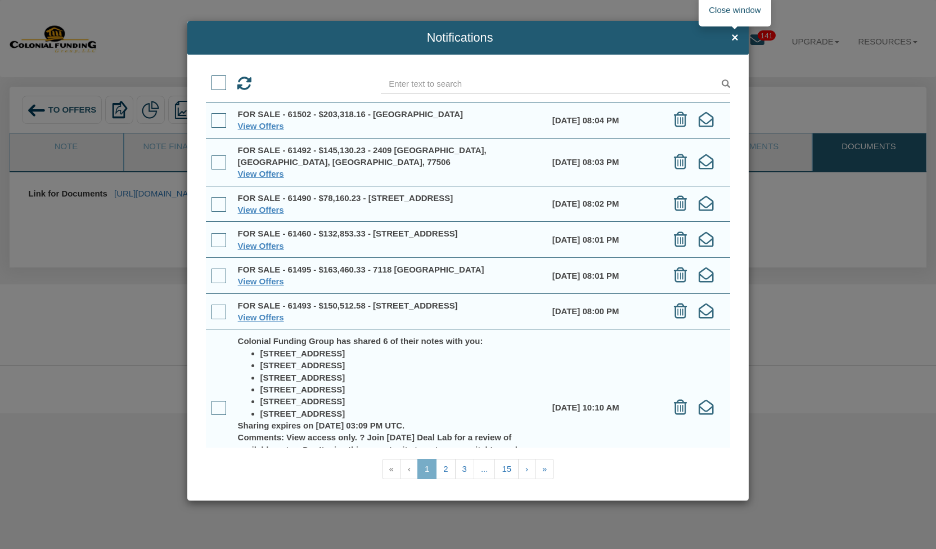
click at [732, 39] on span "×" at bounding box center [735, 38] width 7 height 14
